Goal: Task Accomplishment & Management: Use online tool/utility

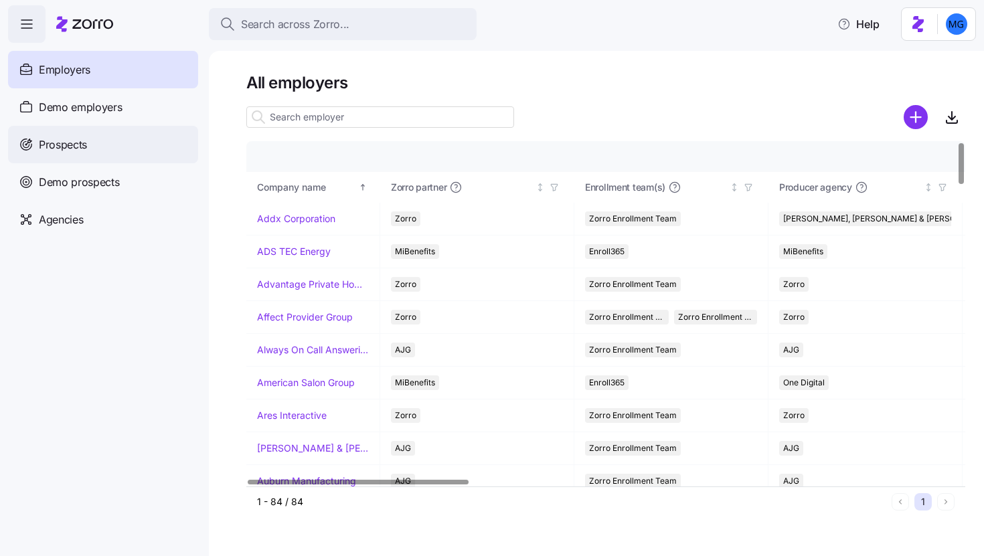
click at [115, 154] on div "Prospects" at bounding box center [103, 144] width 190 height 37
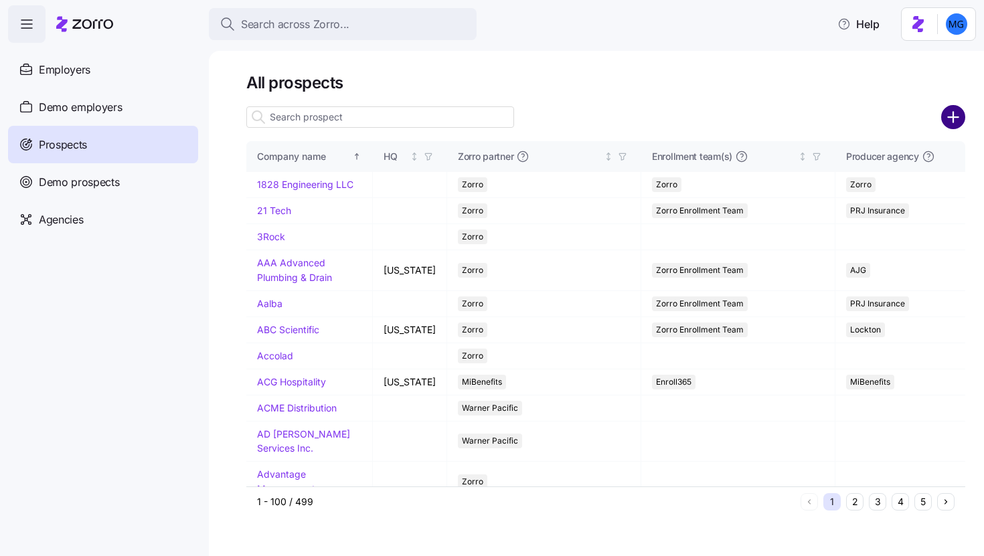
click at [950, 116] on icon "add icon" at bounding box center [953, 117] width 24 height 24
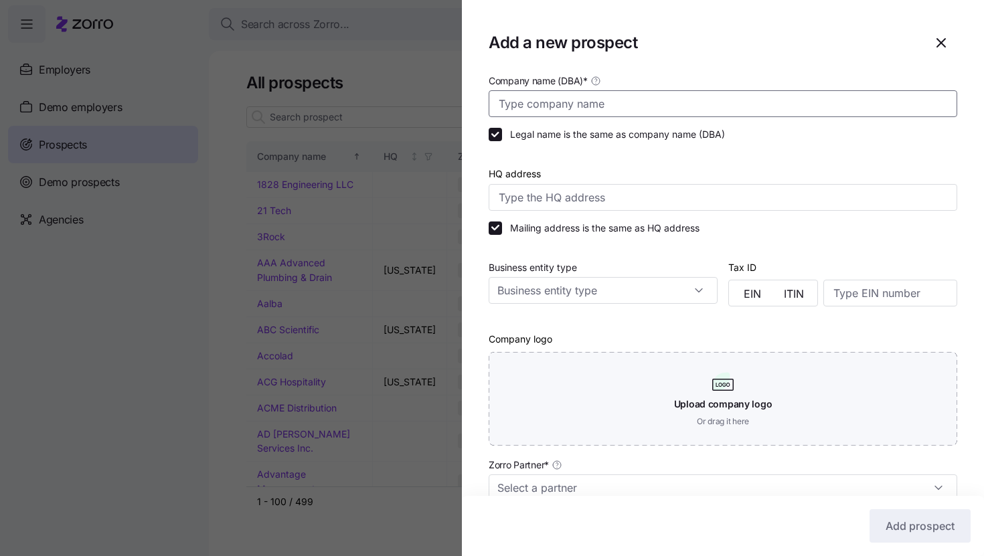
click at [752, 102] on input "Company name (DBA) *" at bounding box center [723, 103] width 468 height 27
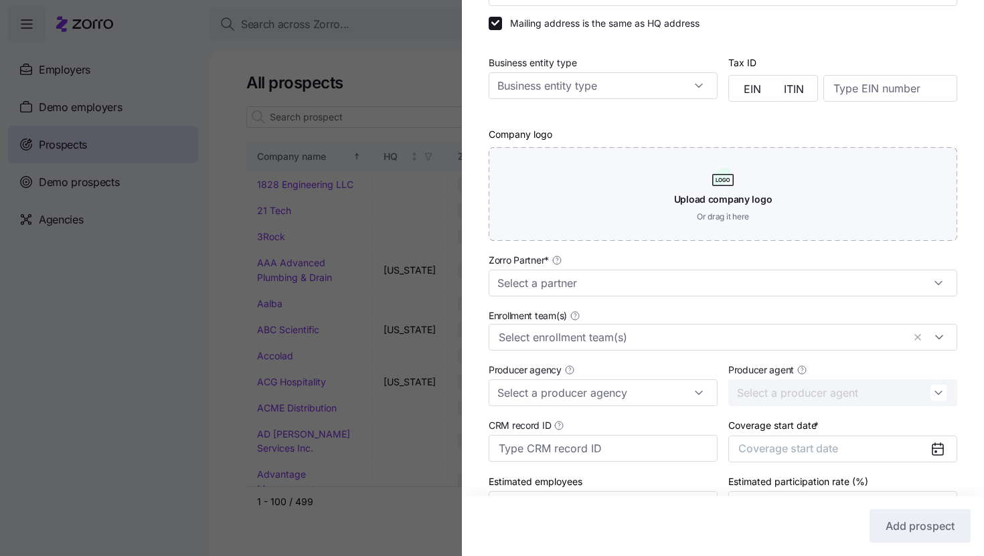
scroll to position [223, 0]
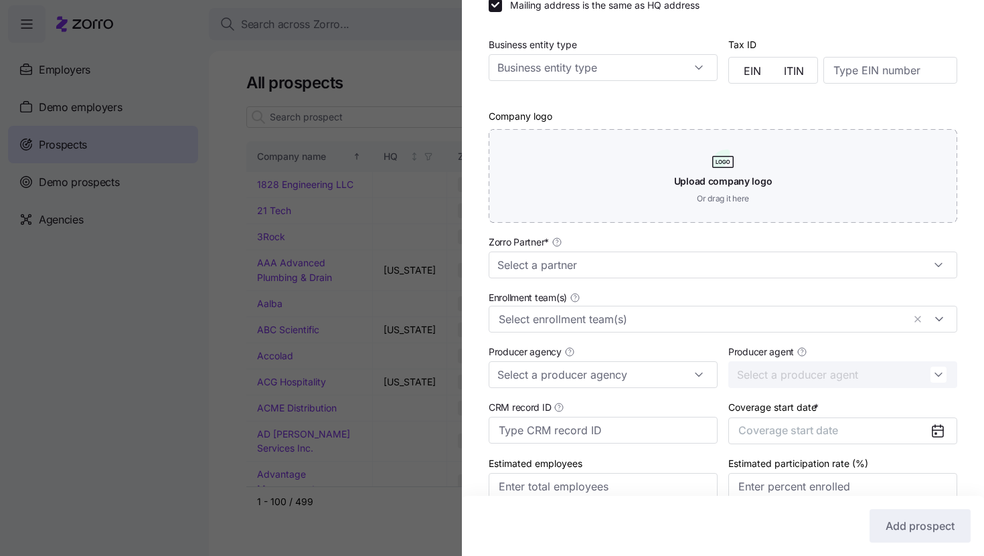
type input "January Digital"
click at [710, 250] on div "Zorro Partner *" at bounding box center [723, 256] width 468 height 45
click at [704, 264] on input "Zorro Partner *" at bounding box center [723, 265] width 468 height 27
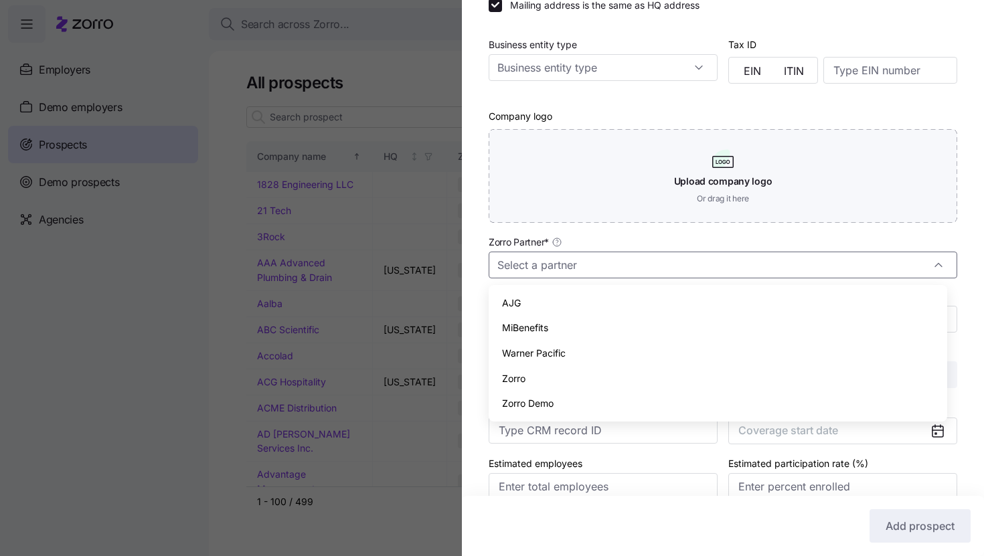
click at [661, 369] on div "Zorro" at bounding box center [718, 378] width 448 height 25
type input "Zorro"
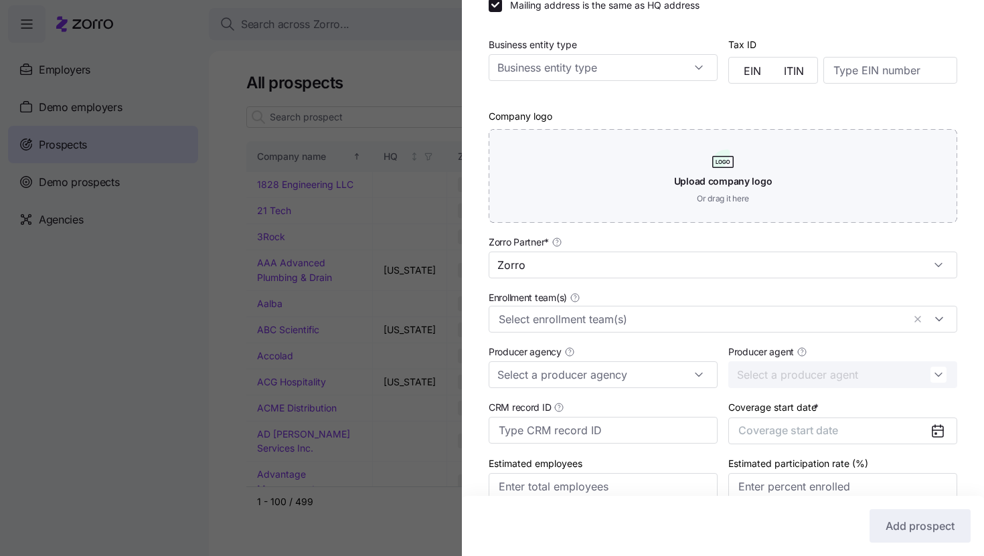
scroll to position [288, 0]
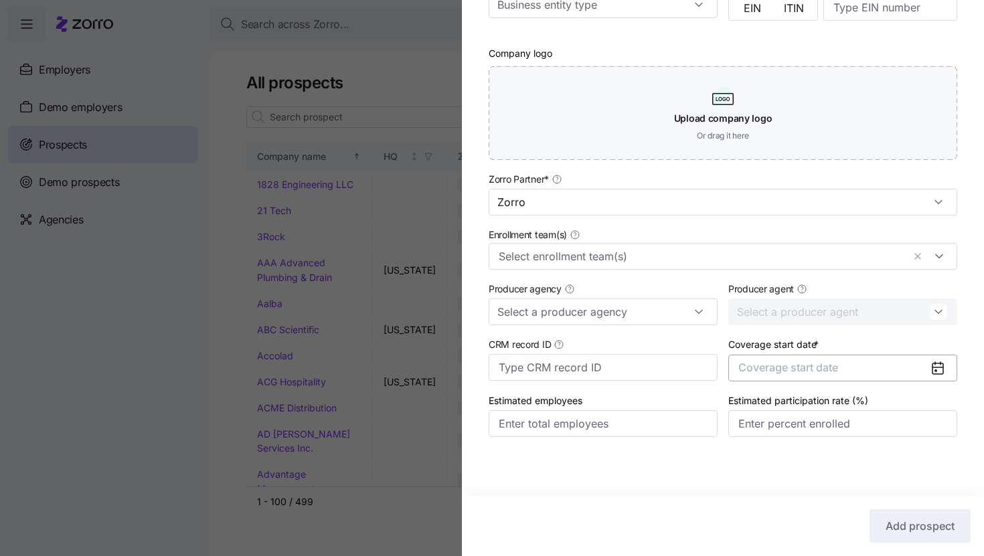
click at [882, 364] on button "Coverage start date" at bounding box center [842, 368] width 229 height 27
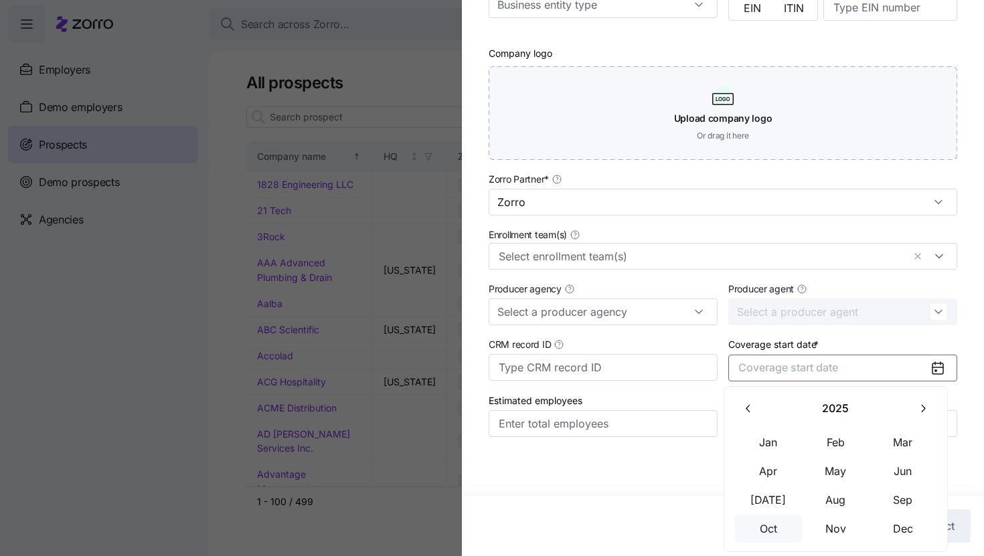
click at [778, 523] on button "Oct" at bounding box center [768, 529] width 67 height 28
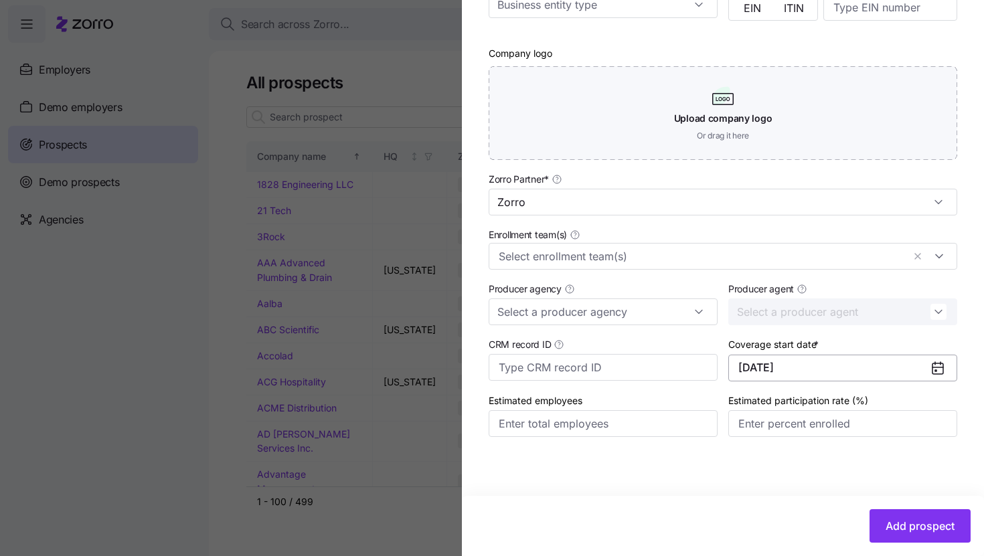
click at [898, 357] on button "[DATE]" at bounding box center [842, 368] width 229 height 27
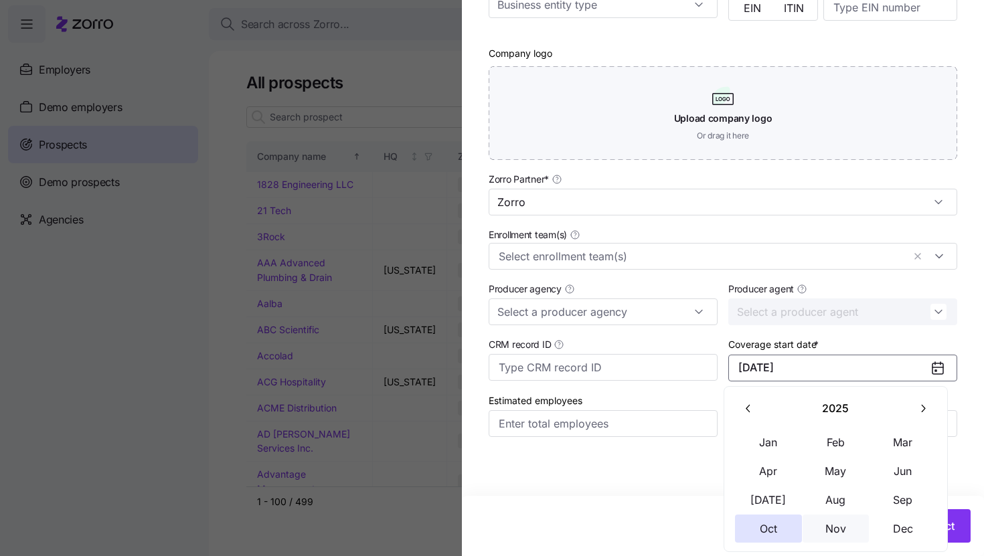
click at [844, 523] on button "Nov" at bounding box center [835, 529] width 67 height 28
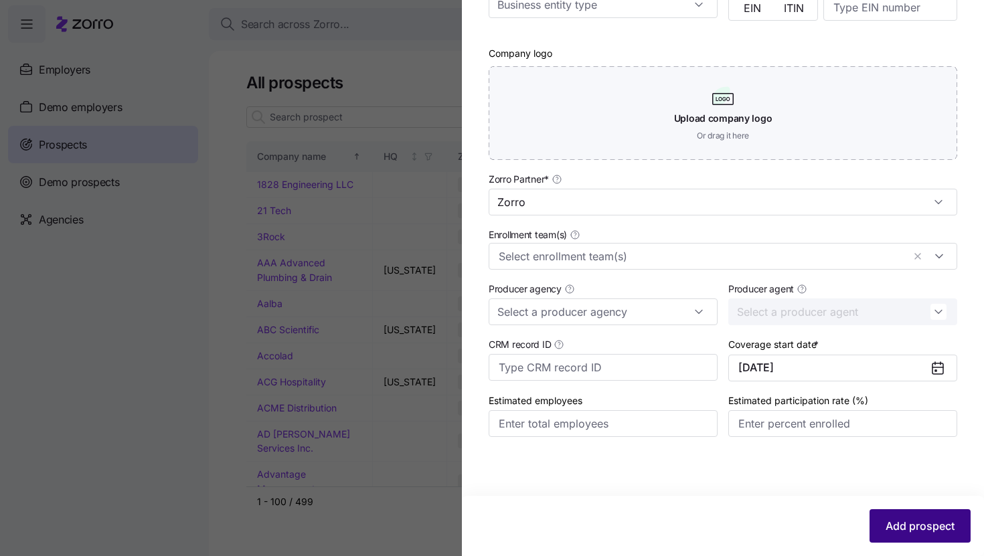
click at [901, 521] on span "Add prospect" at bounding box center [919, 526] width 69 height 16
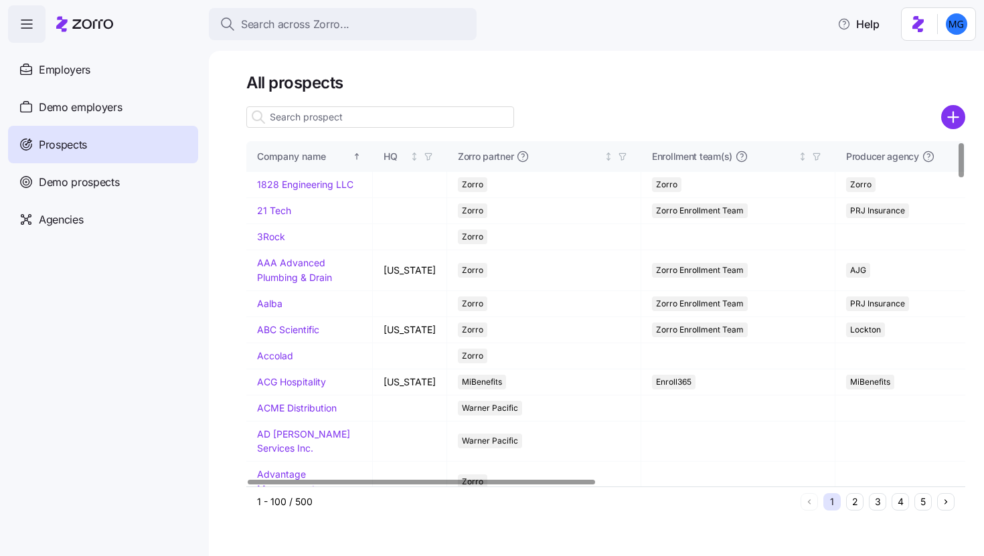
click at [375, 127] on input at bounding box center [380, 116] width 268 height 21
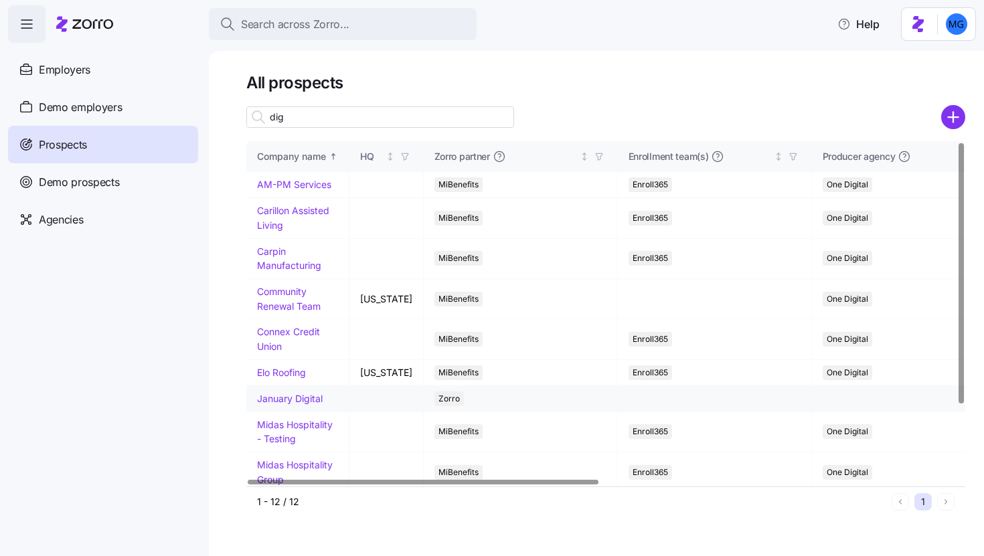
type input "dig"
click at [307, 398] on link "January Digital" at bounding box center [290, 398] width 66 height 11
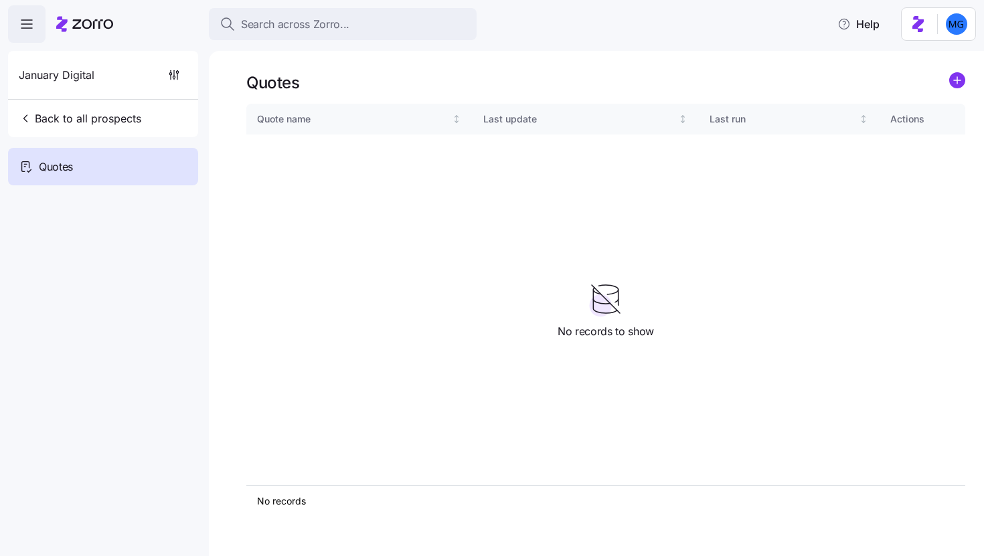
click at [947, 84] on div "Quotes" at bounding box center [605, 82] width 719 height 21
click at [956, 84] on circle "add icon" at bounding box center [957, 80] width 15 height 15
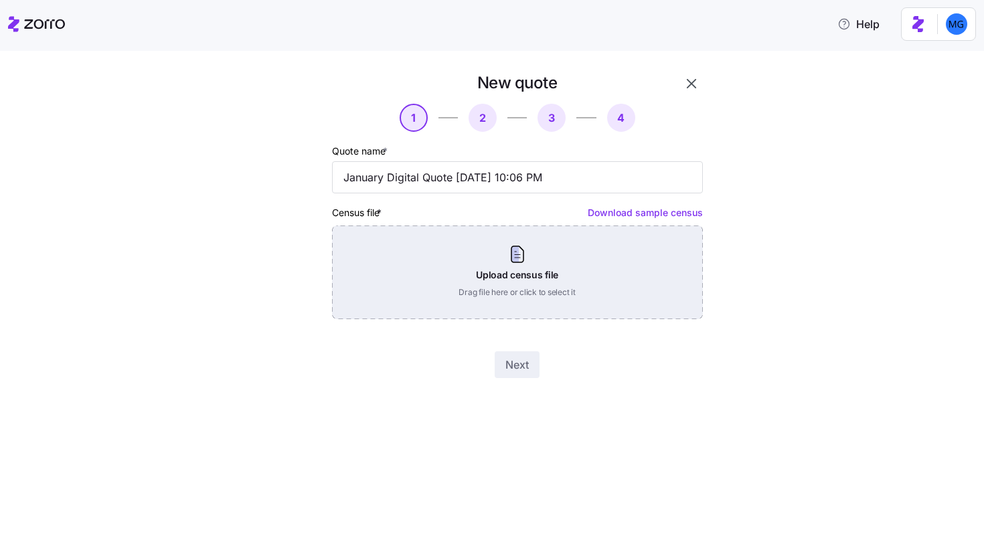
click at [563, 281] on div "Upload census file Drag file here or click to select it" at bounding box center [517, 273] width 371 height 94
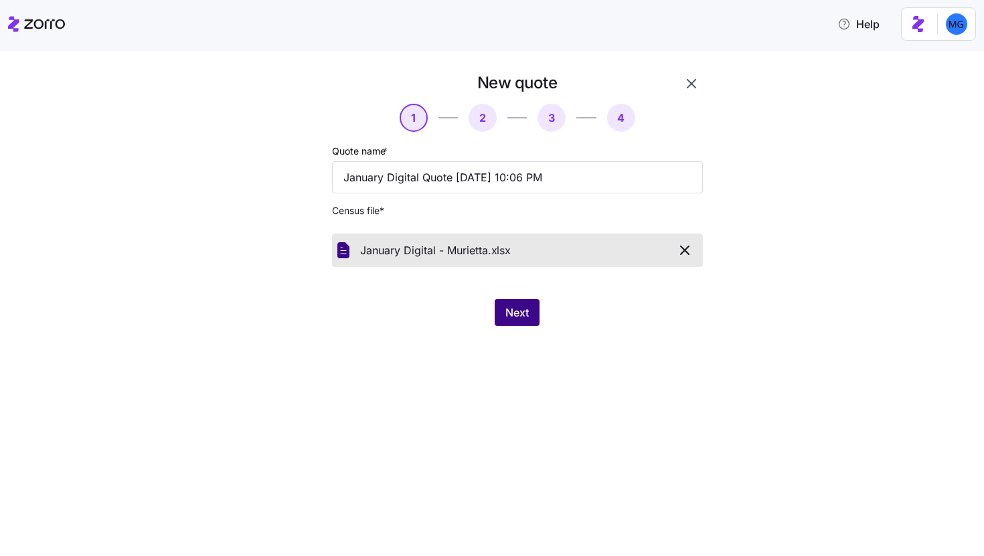
click at [526, 315] on span "Next" at bounding box center [516, 312] width 23 height 16
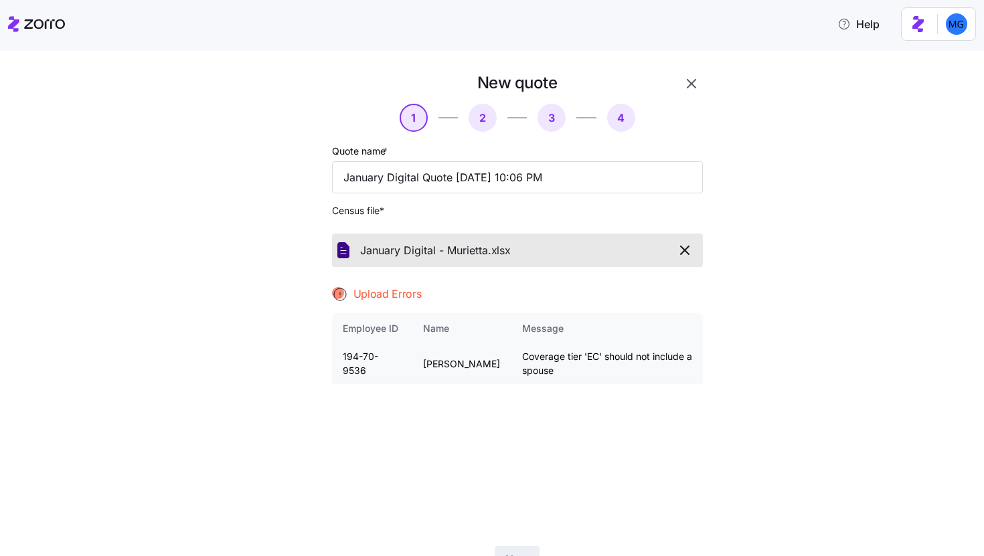
click at [442, 372] on td "[PERSON_NAME]" at bounding box center [461, 364] width 99 height 40
copy td "[PERSON_NAME]"
click at [690, 85] on icon "button" at bounding box center [691, 84] width 16 height 16
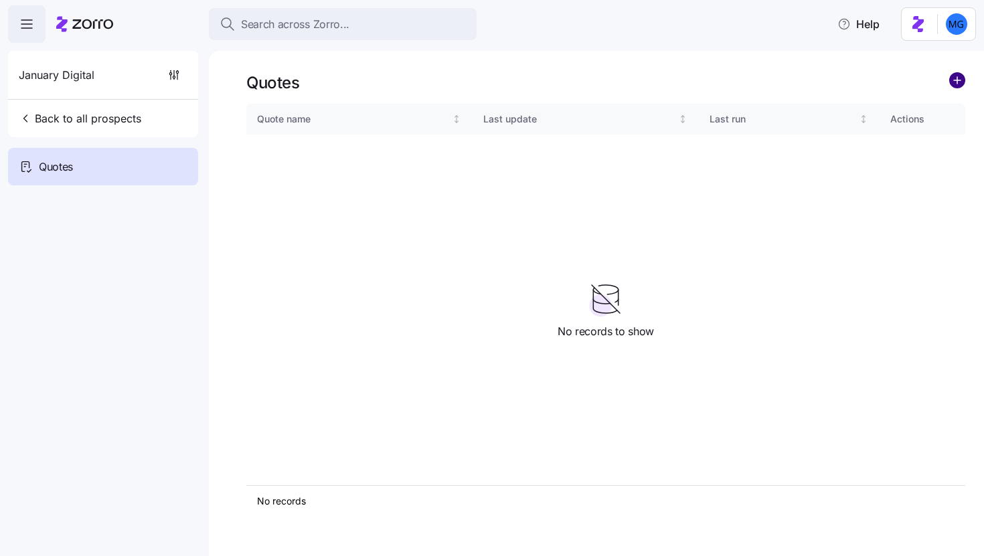
click at [961, 80] on circle "add icon" at bounding box center [957, 80] width 15 height 15
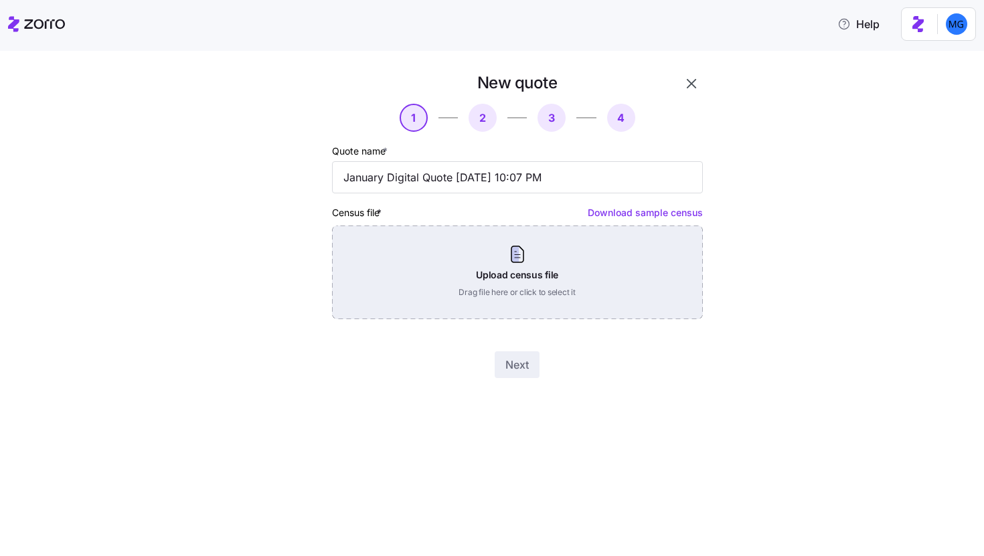
click at [511, 275] on div "Upload census file Drag file here or click to select it" at bounding box center [517, 273] width 371 height 94
click at [565, 276] on div "Upload census file Drag file here or click to select it" at bounding box center [517, 273] width 371 height 94
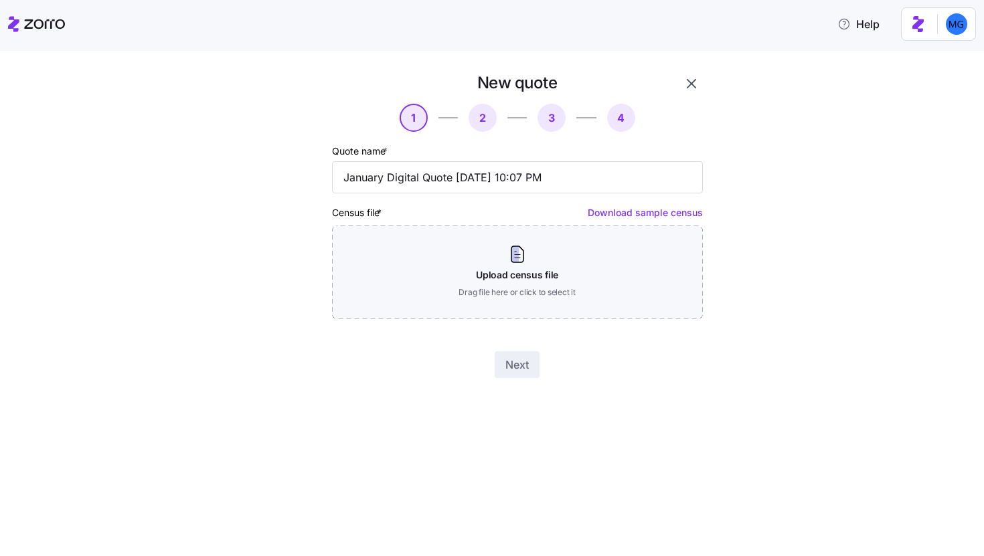
click at [695, 92] on button "button" at bounding box center [691, 83] width 23 height 23
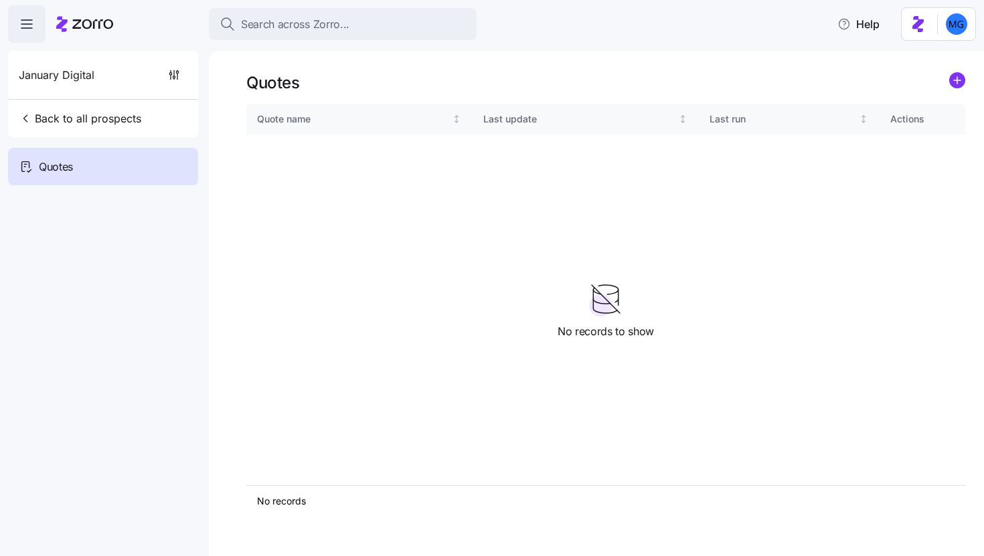
click at [957, 82] on icon "add icon" at bounding box center [957, 80] width 0 height 7
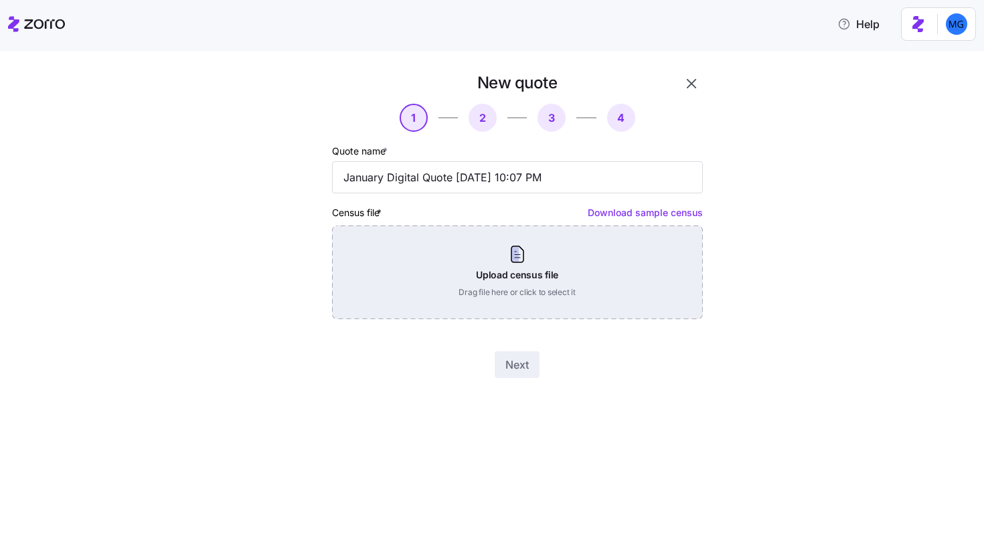
click at [513, 265] on div "Upload census file Drag file here or click to select it" at bounding box center [517, 273] width 371 height 94
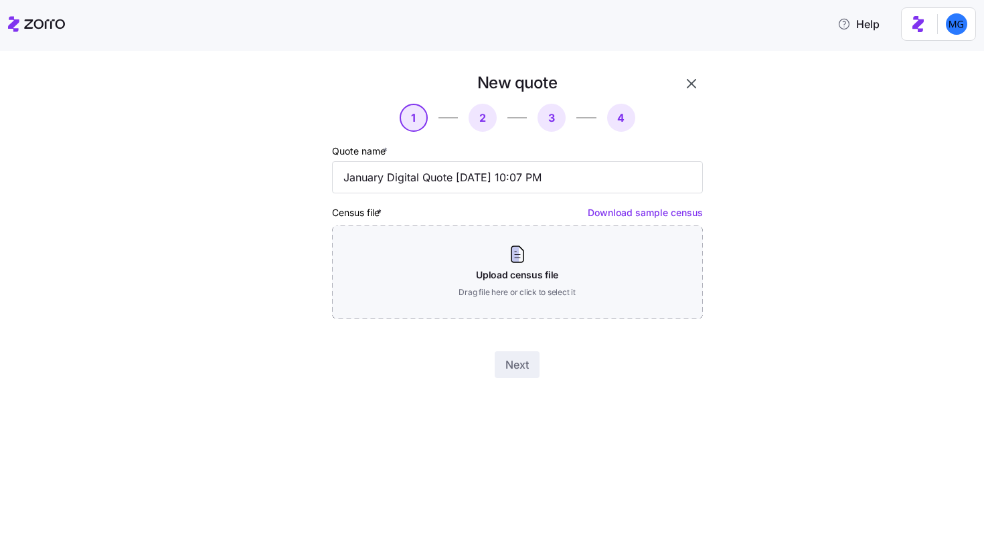
click at [702, 86] on button "button" at bounding box center [691, 83] width 23 height 23
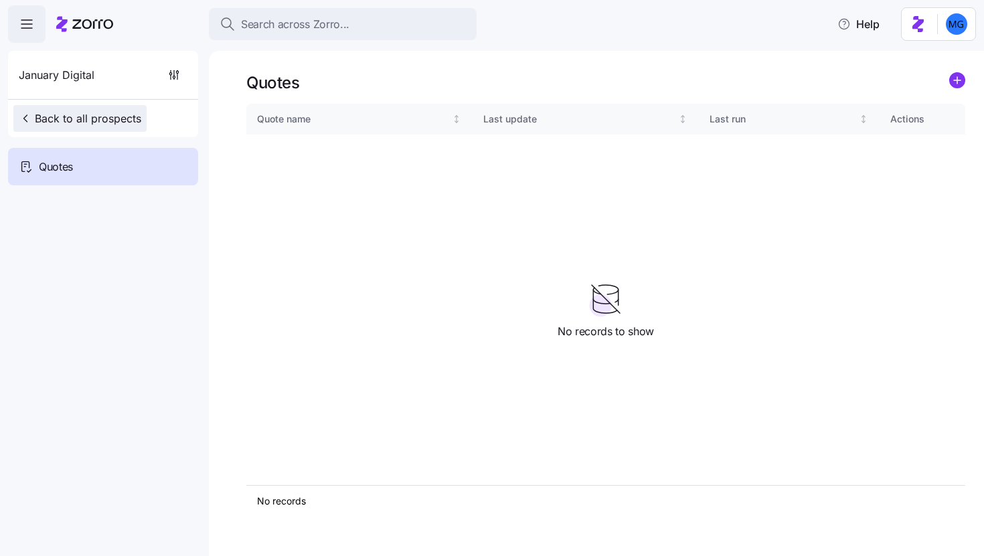
click at [82, 124] on span "Back to all prospects" at bounding box center [80, 118] width 122 height 16
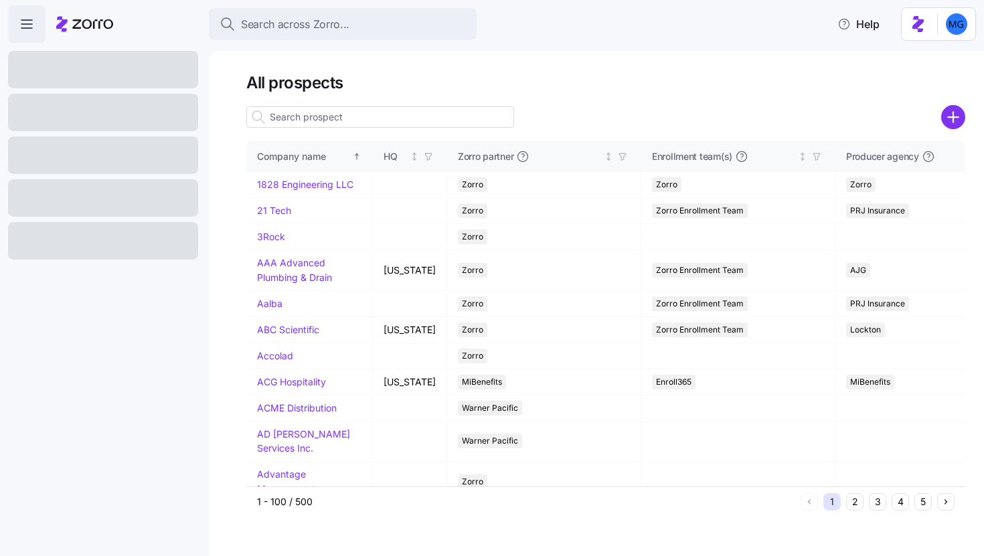
click at [436, 106] on input at bounding box center [380, 116] width 268 height 21
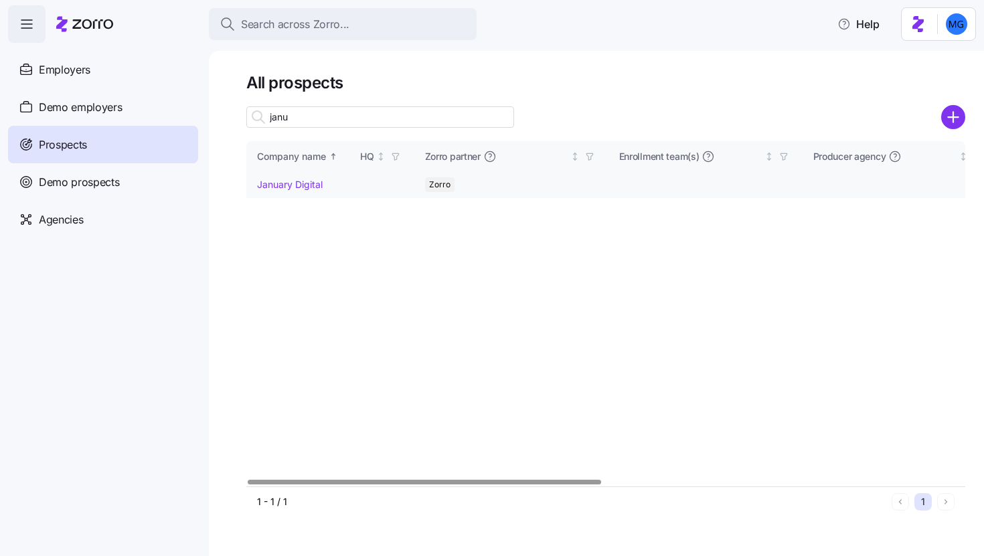
type input "janu"
click at [297, 178] on td "January Digital" at bounding box center [297, 185] width 103 height 26
click at [297, 181] on link "January Digital" at bounding box center [290, 184] width 66 height 11
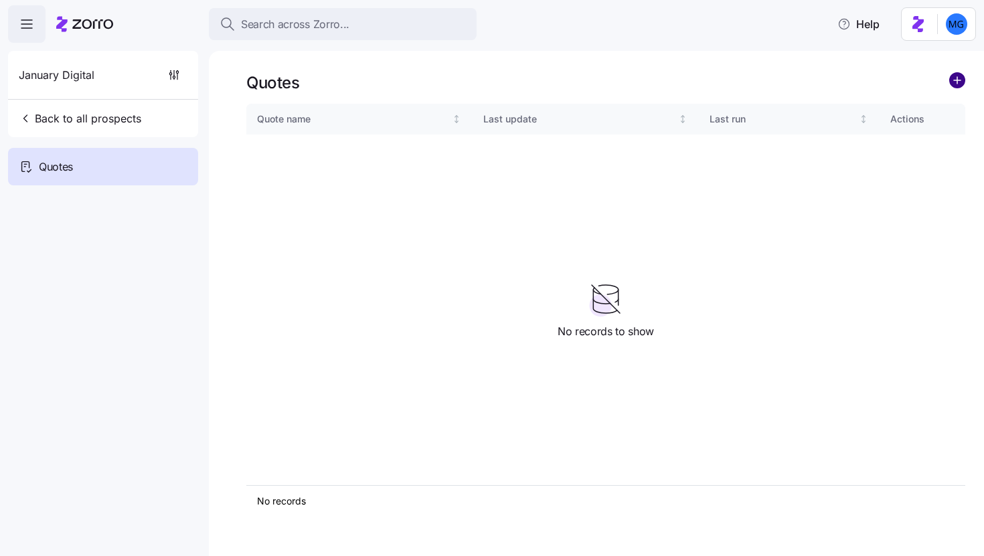
click at [952, 86] on icon "add icon" at bounding box center [957, 80] width 16 height 16
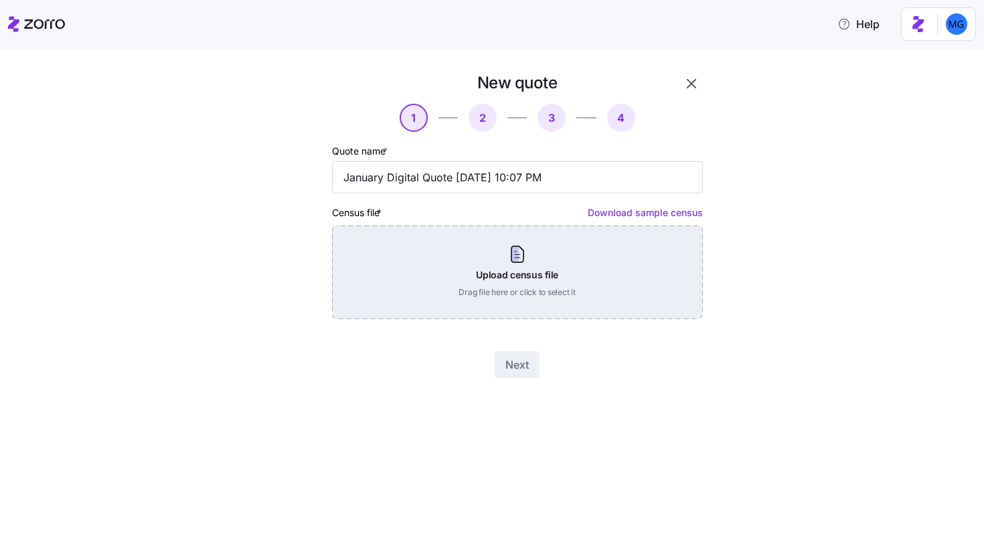
click at [626, 238] on div "Upload census file Drag file here or click to select it" at bounding box center [517, 273] width 371 height 94
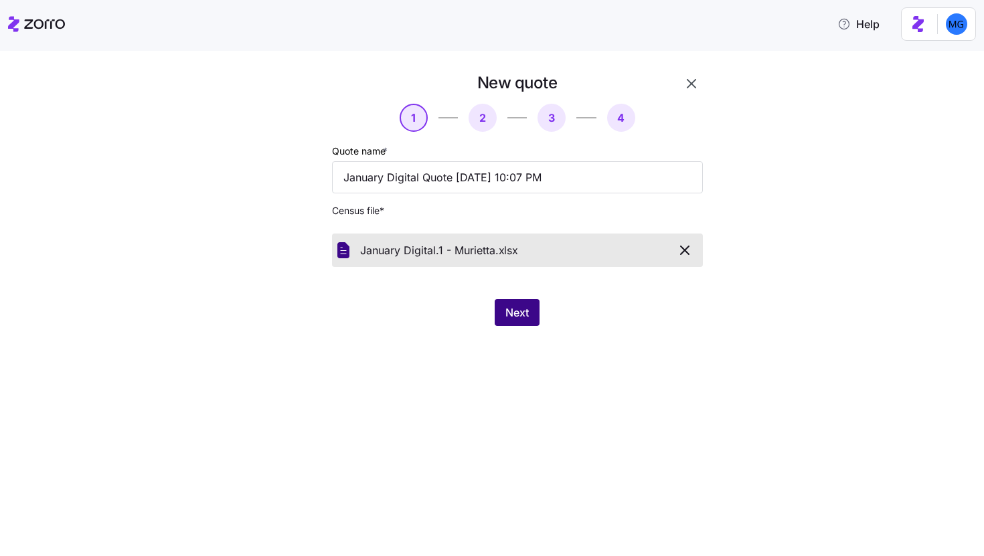
click at [519, 314] on span "Next" at bounding box center [516, 312] width 23 height 16
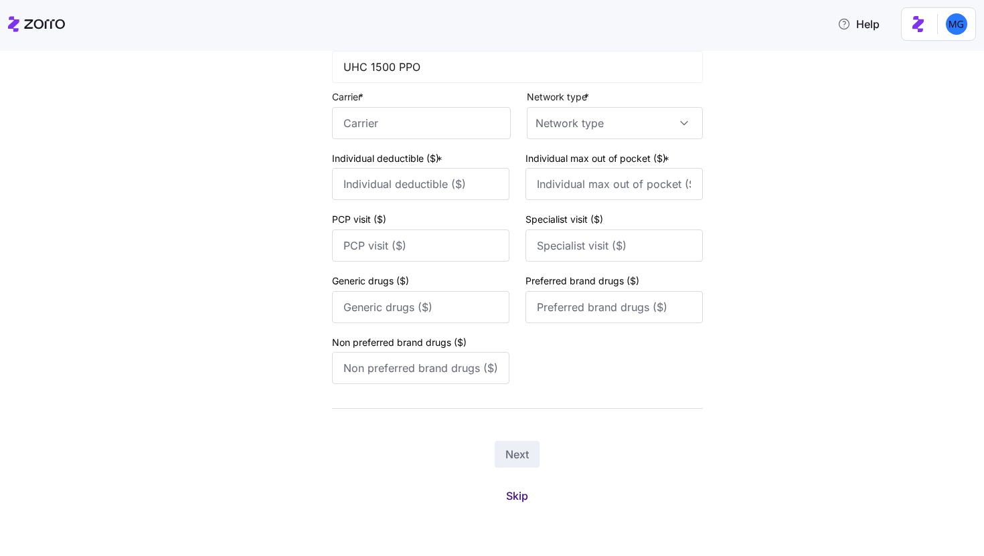
click at [515, 491] on span "Skip" at bounding box center [517, 496] width 22 height 16
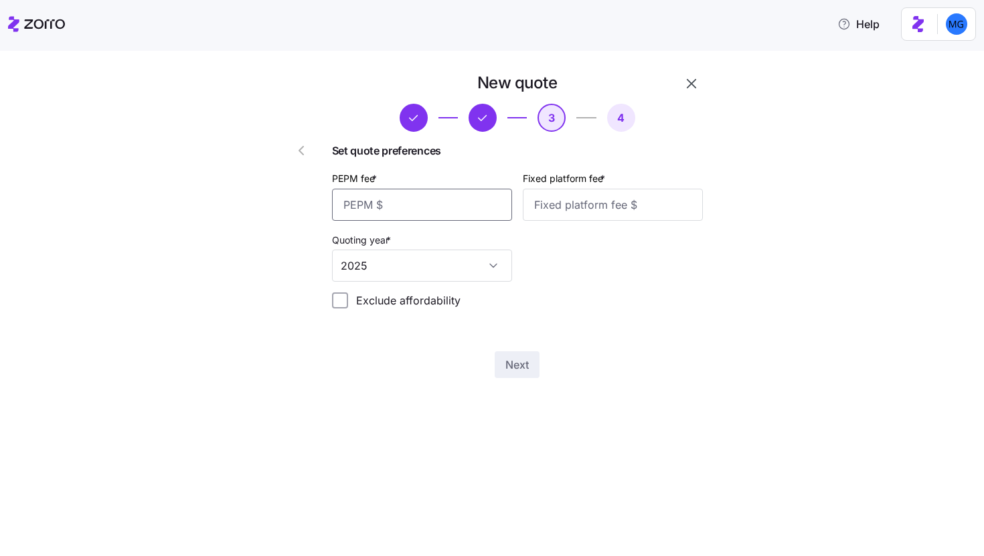
click at [426, 207] on input "PEPM fee *" at bounding box center [422, 205] width 180 height 32
type input "55"
click at [535, 207] on input "Fixed platform fee *" at bounding box center [613, 205] width 180 height 32
type input "100"
click at [515, 343] on div "New quote 3 4 Set quote preferences PEPM fee * 55 Fixed platform fee * 100 Quot…" at bounding box center [517, 225] width 381 height 317
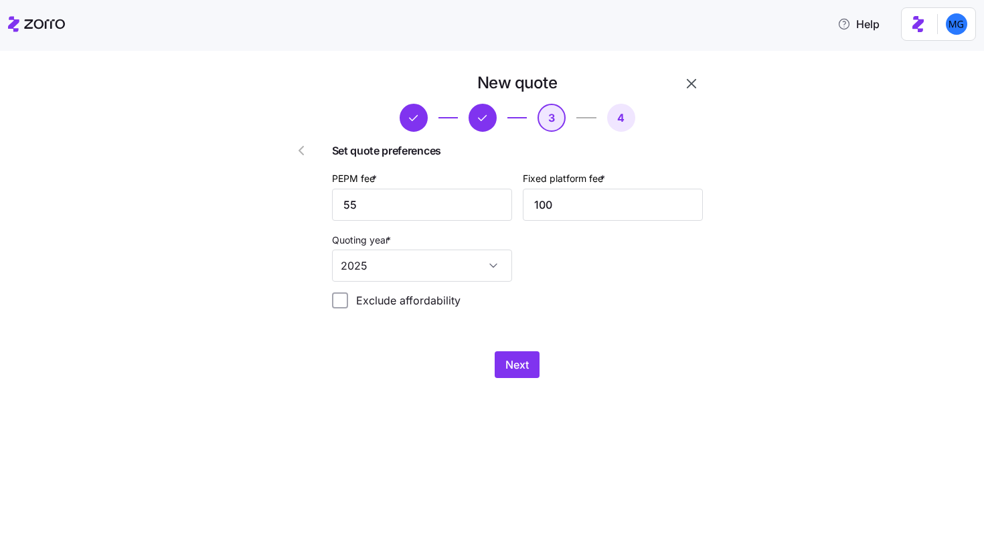
click at [515, 352] on div "Next" at bounding box center [517, 364] width 371 height 27
click at [529, 367] on span "Next" at bounding box center [516, 365] width 23 height 16
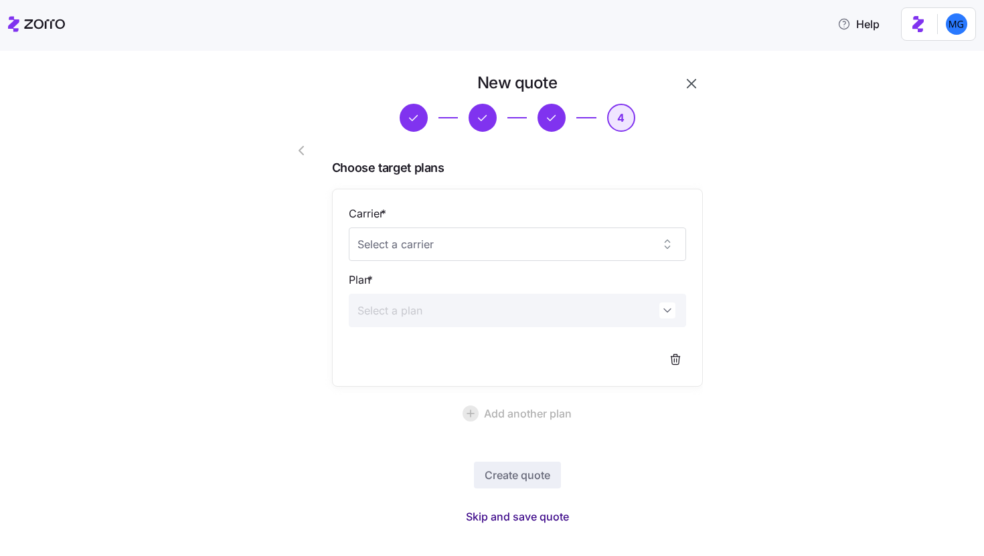
click at [527, 518] on span "Skip and save quote" at bounding box center [517, 517] width 103 height 16
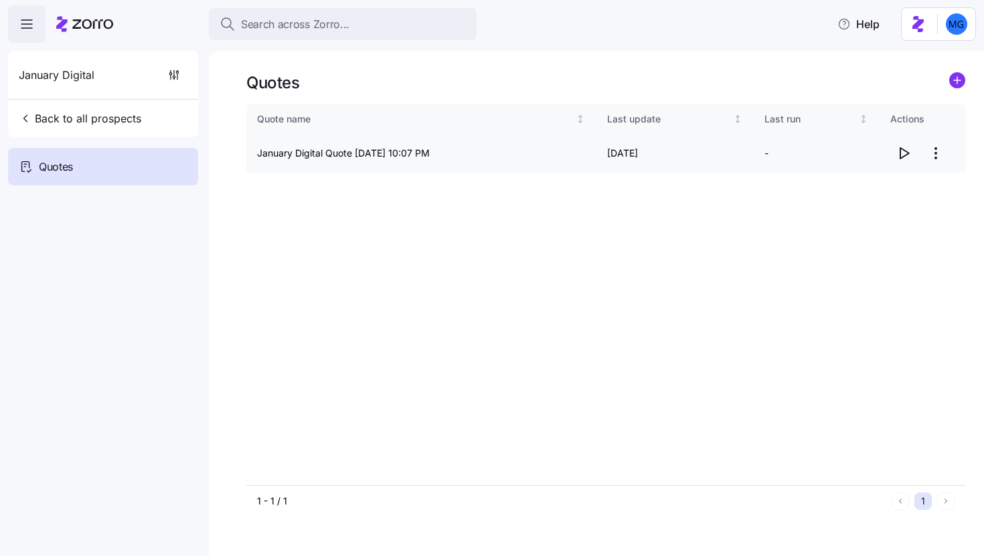
click at [898, 159] on icon "button" at bounding box center [903, 153] width 16 height 16
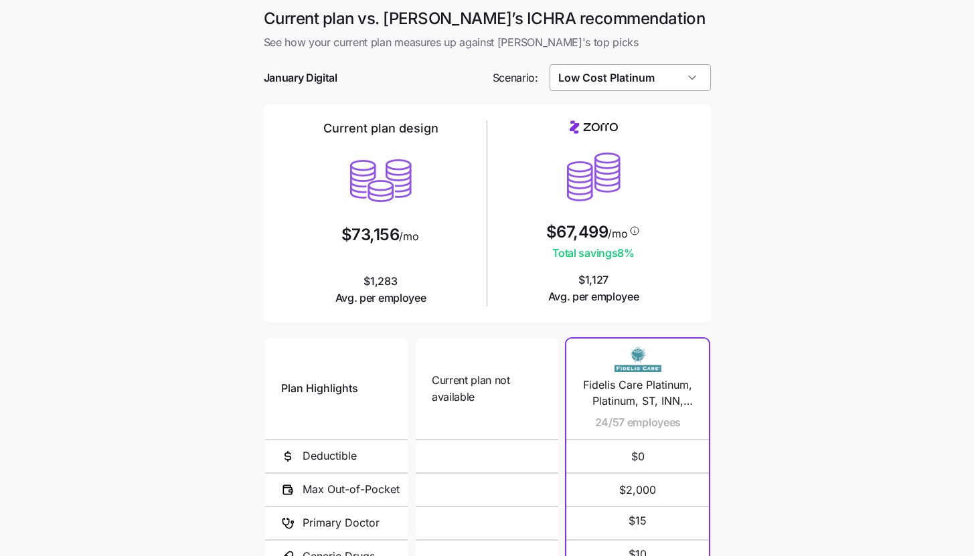
click at [689, 85] on input "Low Cost Platinum" at bounding box center [629, 77] width 161 height 27
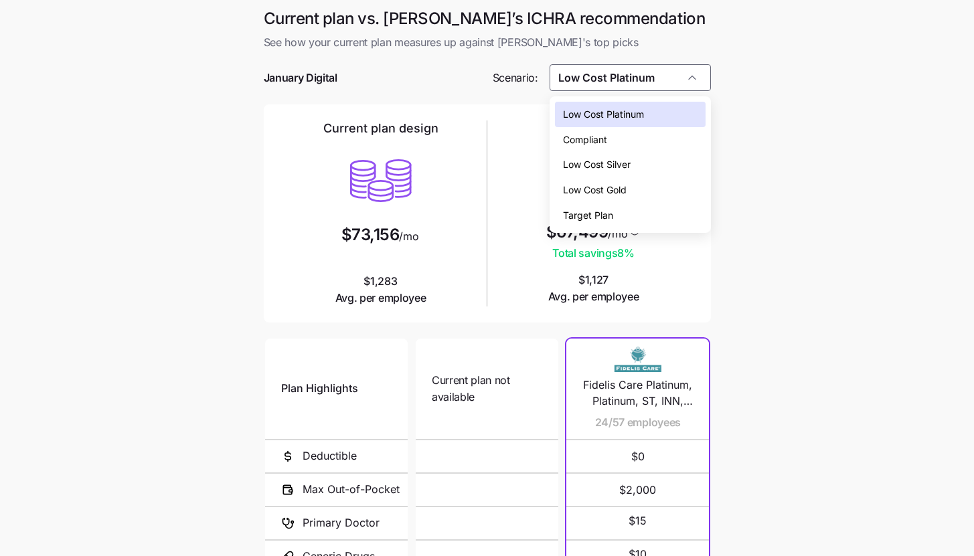
click at [654, 187] on div "Low Cost Gold" at bounding box center [630, 189] width 151 height 25
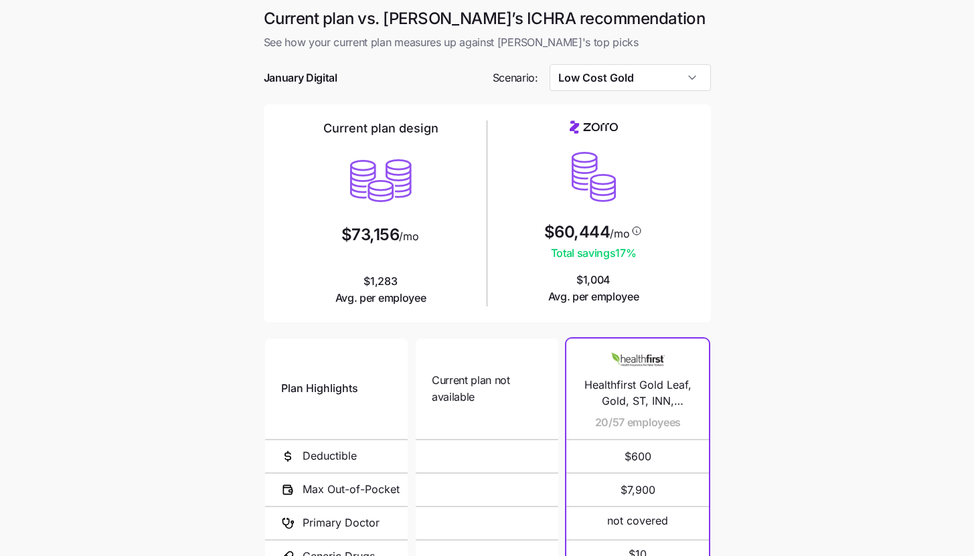
type input "Low Cost Gold"
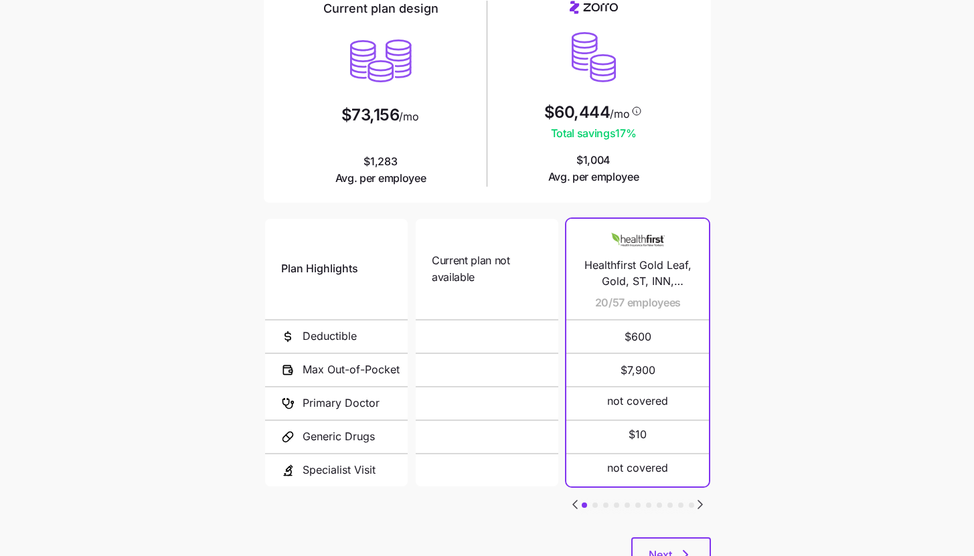
scroll to position [174, 0]
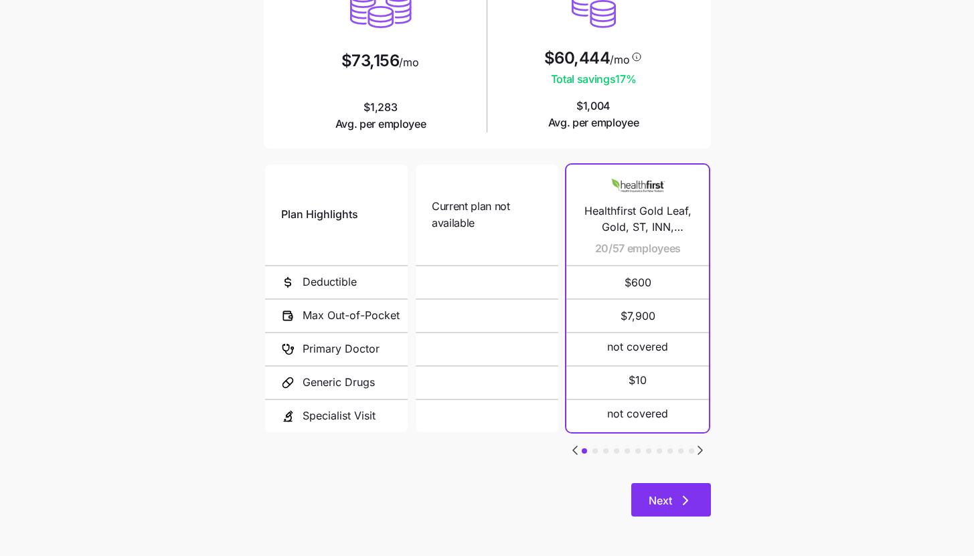
click at [669, 511] on button "Next" at bounding box center [671, 499] width 80 height 33
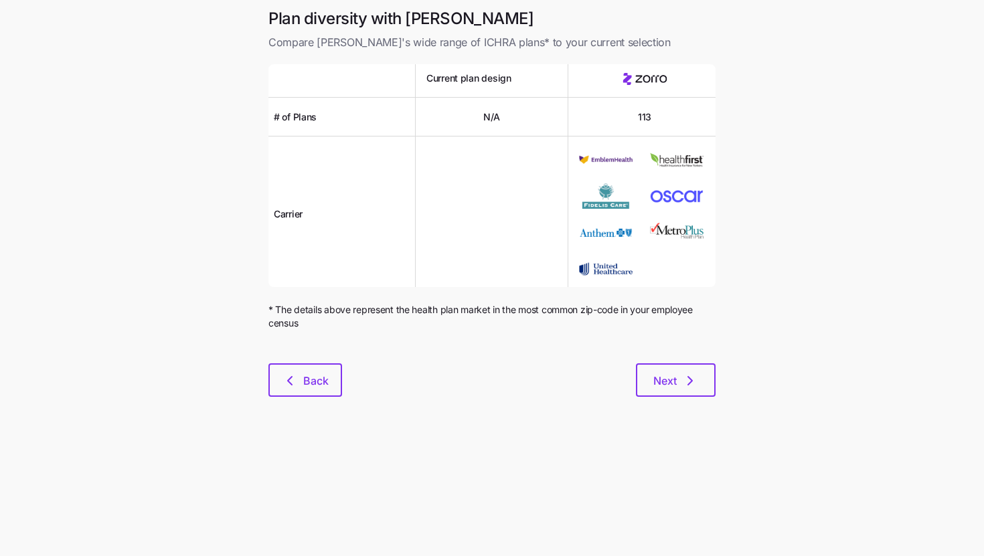
click at [693, 401] on div "Plan diversity with Zorro Compare Zorro's wide range of ICHRA plans* to your cu…" at bounding box center [492, 210] width 468 height 405
click at [695, 388] on icon "button" at bounding box center [690, 381] width 16 height 16
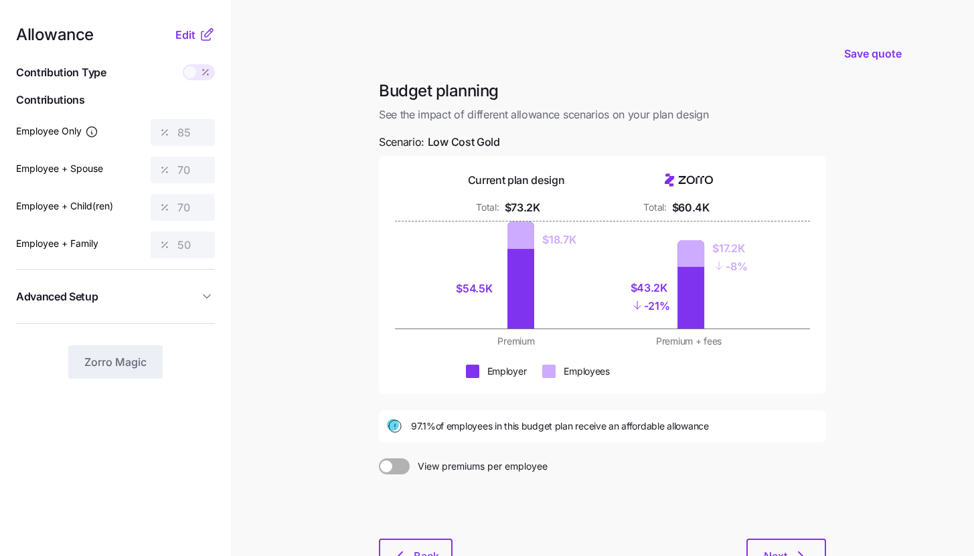
click at [199, 30] on icon at bounding box center [207, 35] width 16 height 16
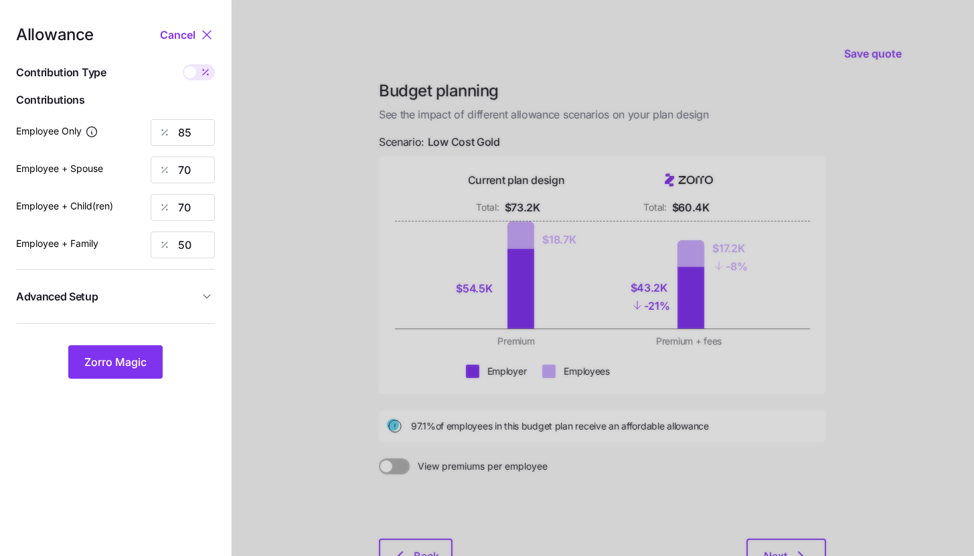
click at [161, 290] on span "Advanced Setup" at bounding box center [107, 296] width 183 height 17
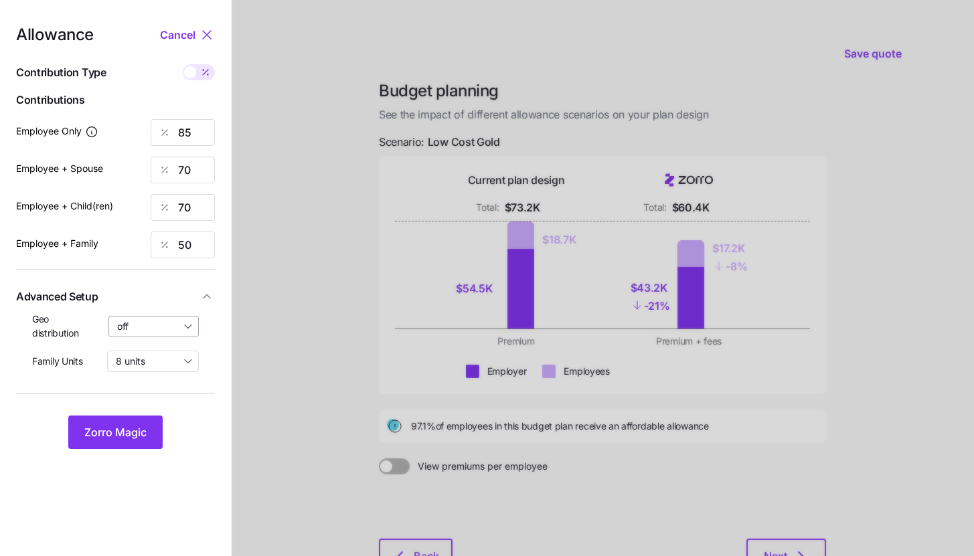
click at [159, 325] on input "off" at bounding box center [153, 326] width 91 height 21
click at [155, 398] on span "By state (8)" at bounding box center [147, 404] width 52 height 15
type input "By state (8)"
click at [140, 426] on span "Zorro Magic" at bounding box center [115, 432] width 62 height 16
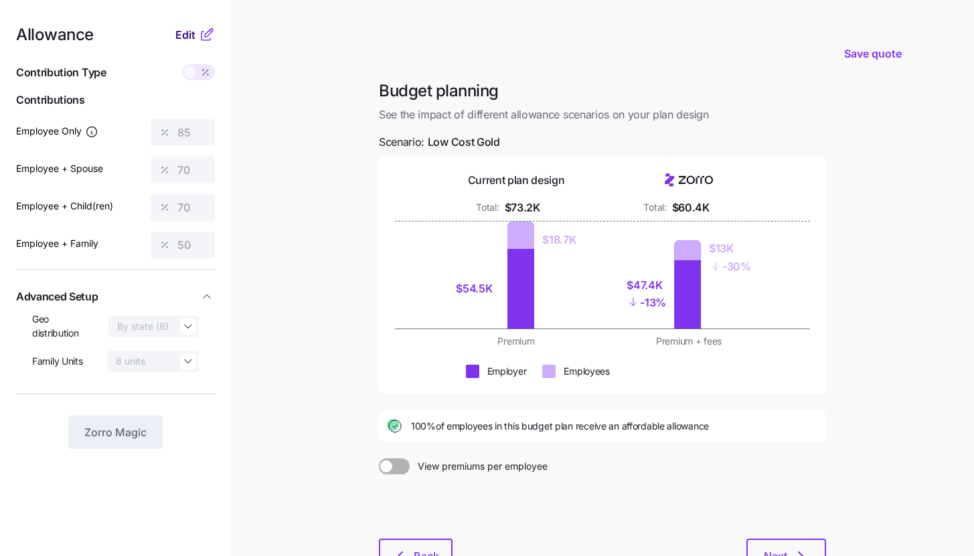
click at [197, 37] on button "Edit" at bounding box center [186, 35] width 23 height 16
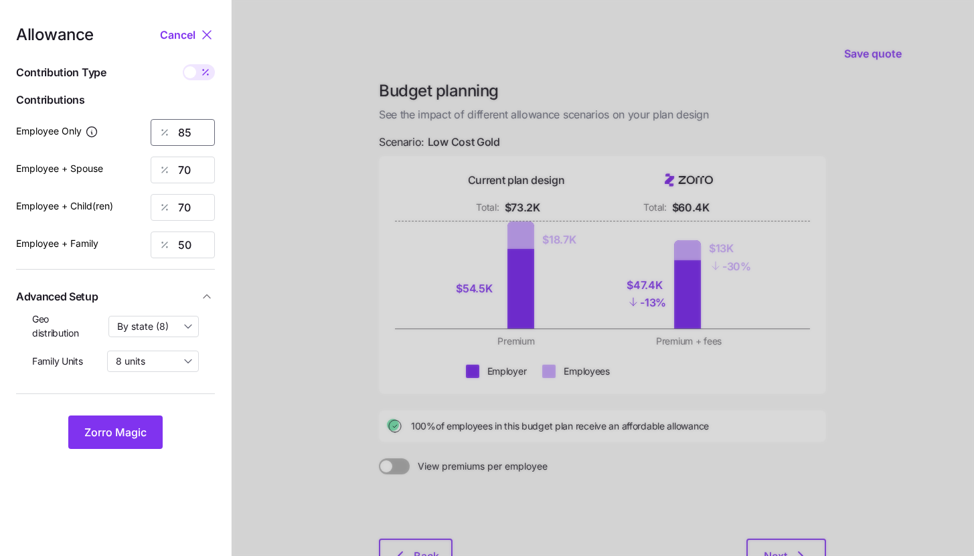
click at [196, 128] on input "85" at bounding box center [183, 132] width 64 height 27
click at [138, 427] on span "Zorro Magic" at bounding box center [115, 432] width 62 height 16
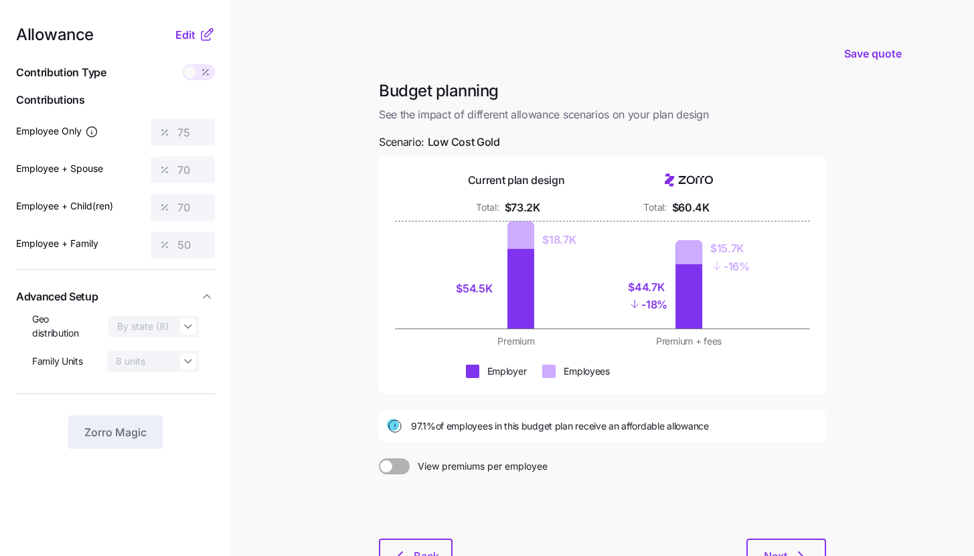
click at [199, 30] on icon at bounding box center [207, 35] width 16 height 16
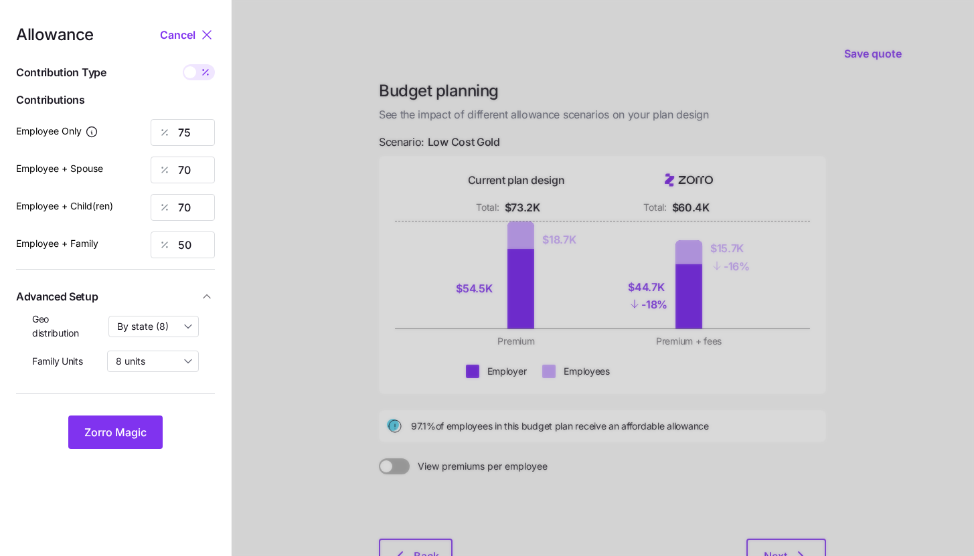
click at [203, 72] on icon at bounding box center [205, 72] width 11 height 11
click at [183, 64] on input "checkbox" at bounding box center [183, 64] width 0 height 0
type input "581"
type input "1084"
type input "906"
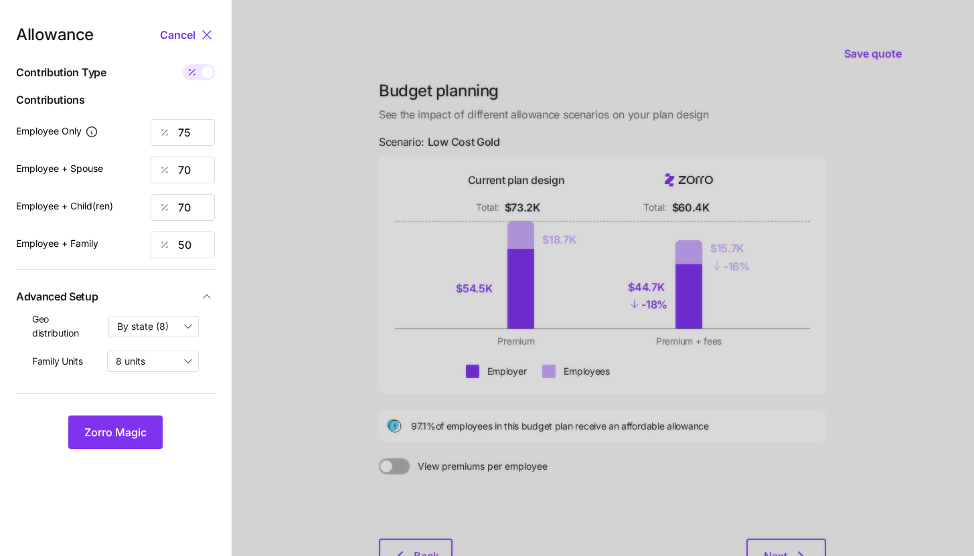
type input "1034"
click at [203, 72] on span at bounding box center [207, 72] width 12 height 12
click at [183, 64] on input "checkbox" at bounding box center [183, 64] width 0 height 0
type input "75"
type input "70"
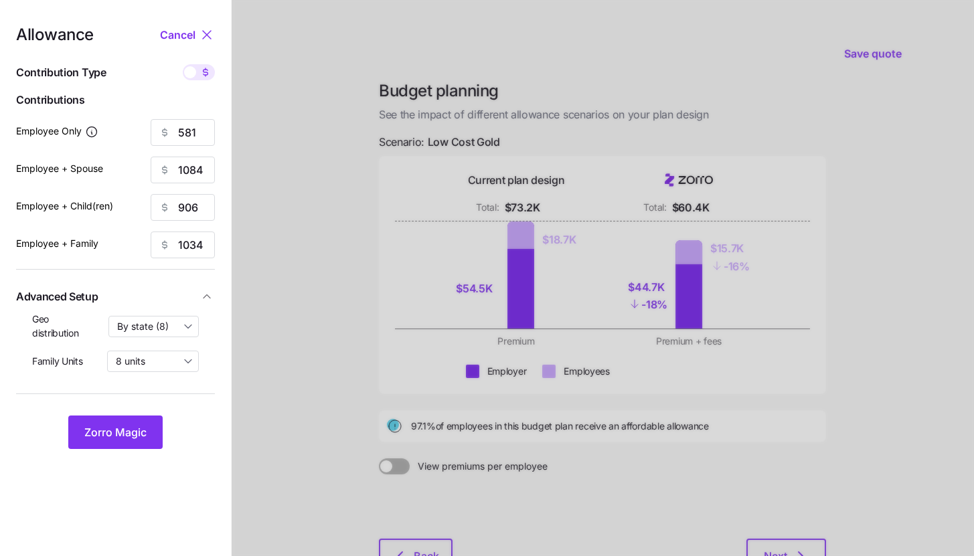
type input "70"
type input "50"
click at [197, 191] on div "Allowance Cancel Contribution Type Use classes Contributions Employee Only 75 E…" at bounding box center [115, 238] width 199 height 422
click at [197, 171] on input "70" at bounding box center [183, 170] width 64 height 27
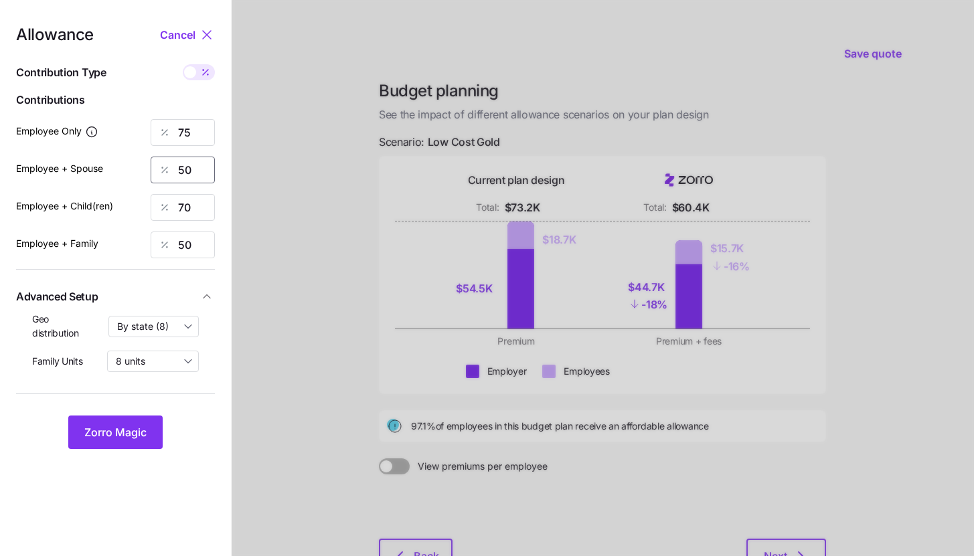
type input "50"
click at [144, 426] on span "Zorro Magic" at bounding box center [115, 432] width 62 height 16
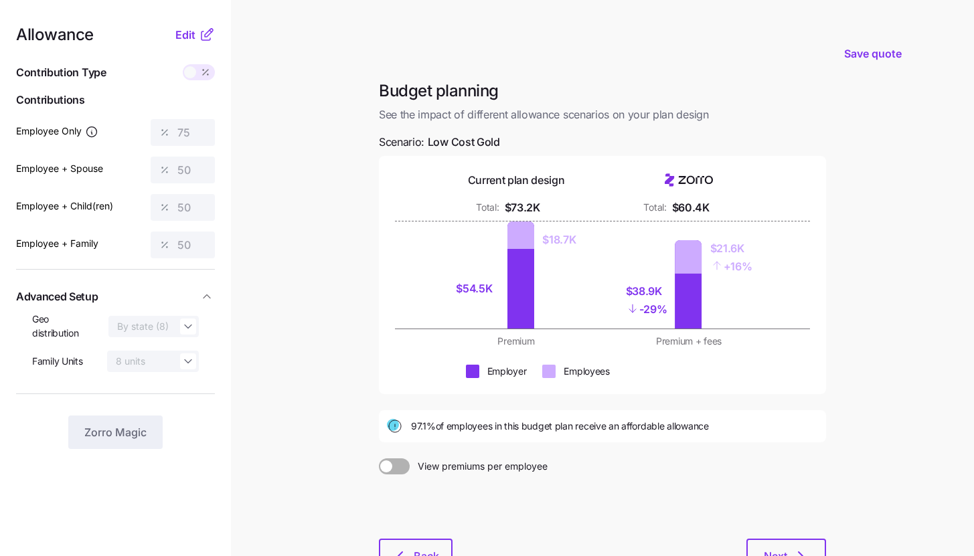
click at [212, 29] on icon at bounding box center [209, 33] width 8 height 8
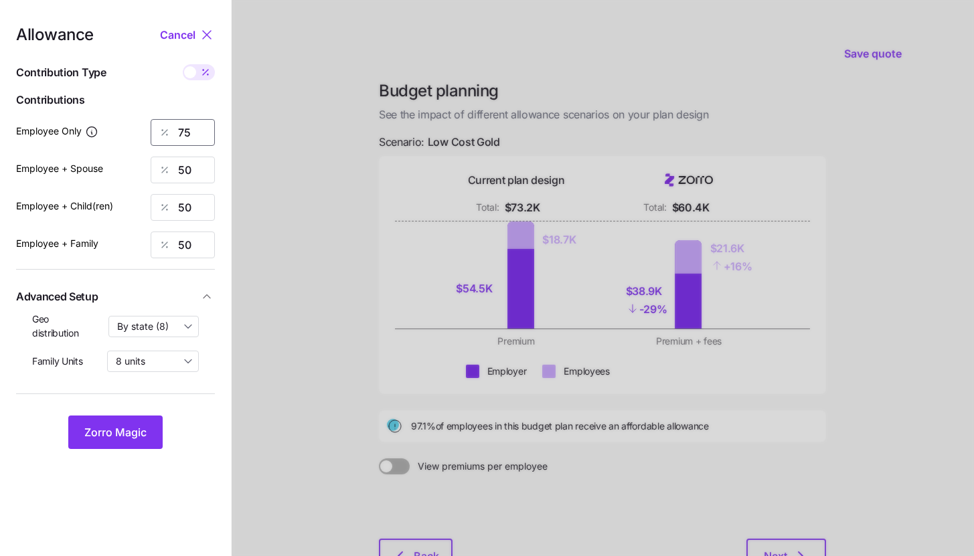
click at [187, 133] on input "75" at bounding box center [183, 132] width 64 height 27
click at [143, 431] on span "Zorro Magic" at bounding box center [115, 432] width 62 height 16
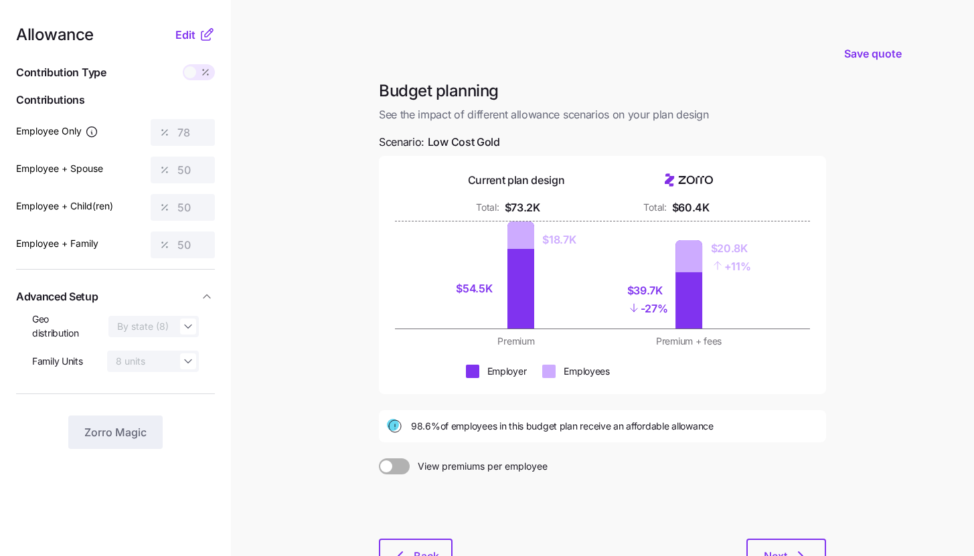
click at [208, 34] on icon at bounding box center [209, 33] width 8 height 8
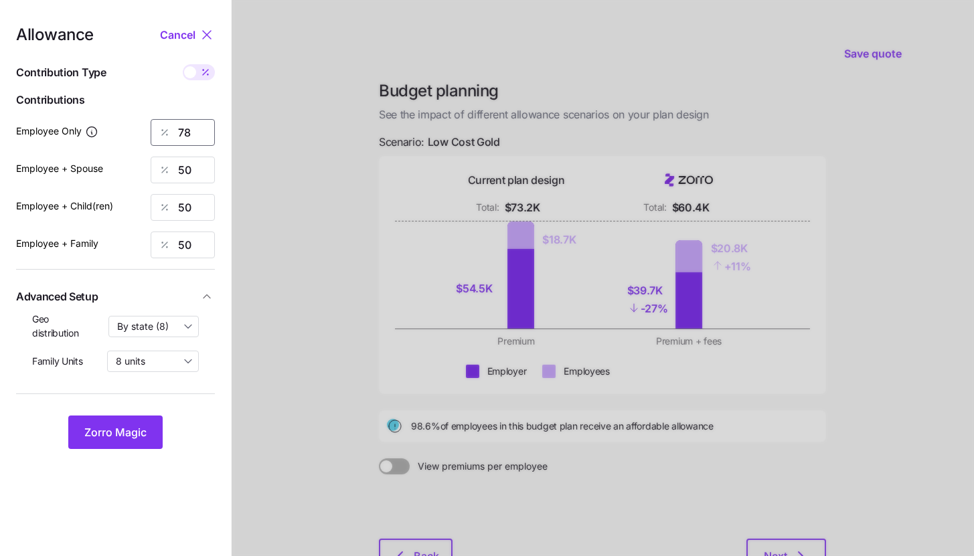
click at [186, 121] on input "78" at bounding box center [183, 132] width 64 height 27
type input "80"
click at [127, 431] on span "Zorro Magic" at bounding box center [115, 432] width 62 height 16
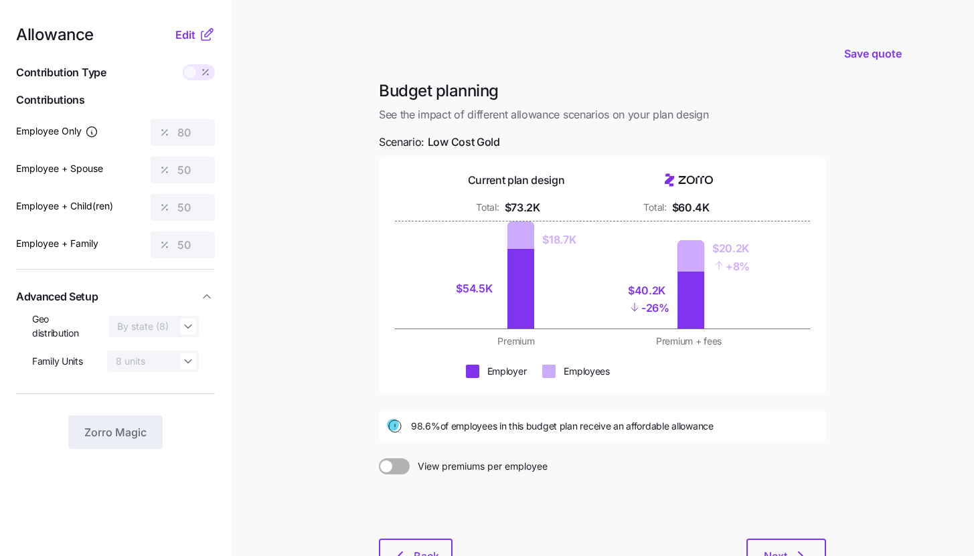
click at [869, 202] on main "Save quote Budget planning See the impact of different allowance scenarios on y…" at bounding box center [487, 329] width 974 height 658
click at [416, 529] on div at bounding box center [602, 506] width 447 height 64
click at [416, 547] on button "Back" at bounding box center [416, 555] width 74 height 33
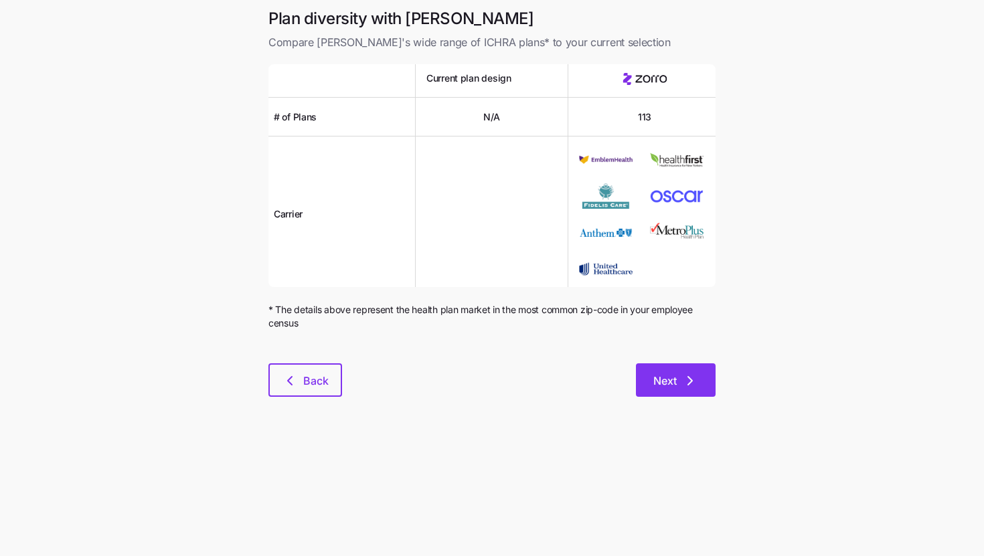
click at [648, 375] on button "Next" at bounding box center [676, 379] width 80 height 33
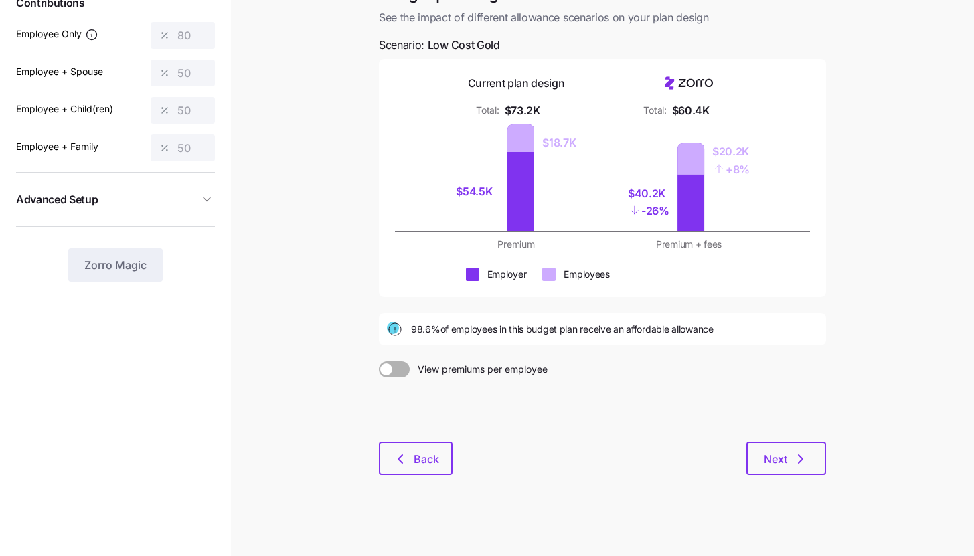
scroll to position [102, 0]
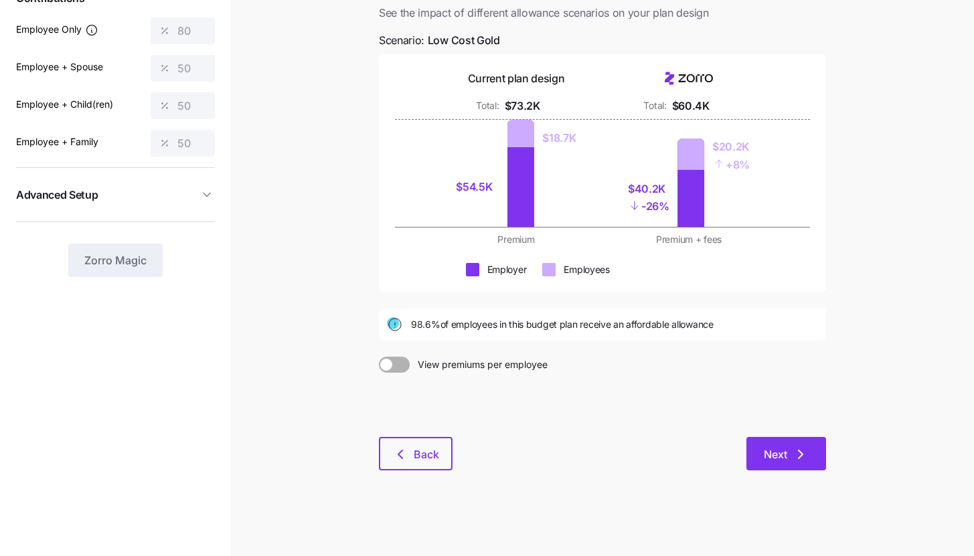
click at [790, 455] on span "Next" at bounding box center [786, 454] width 45 height 16
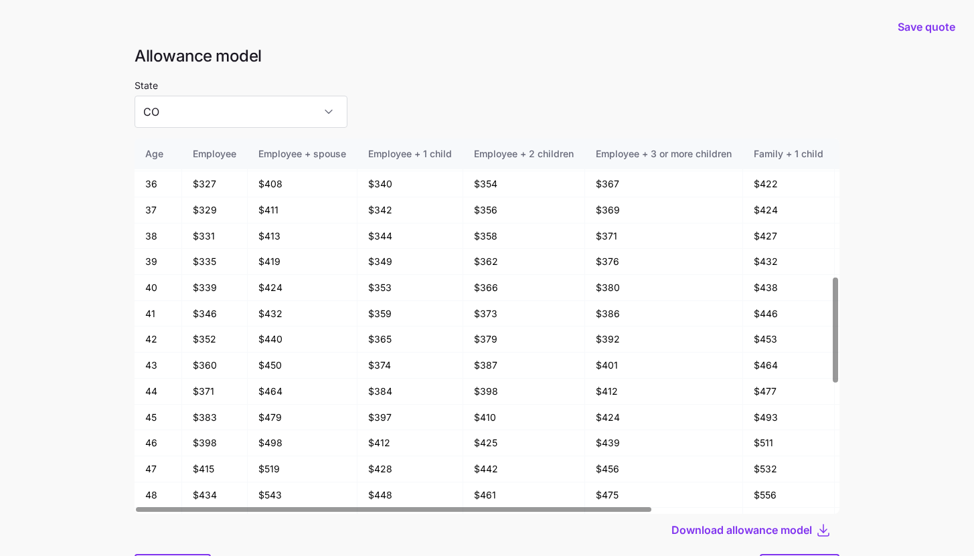
scroll to position [72, 0]
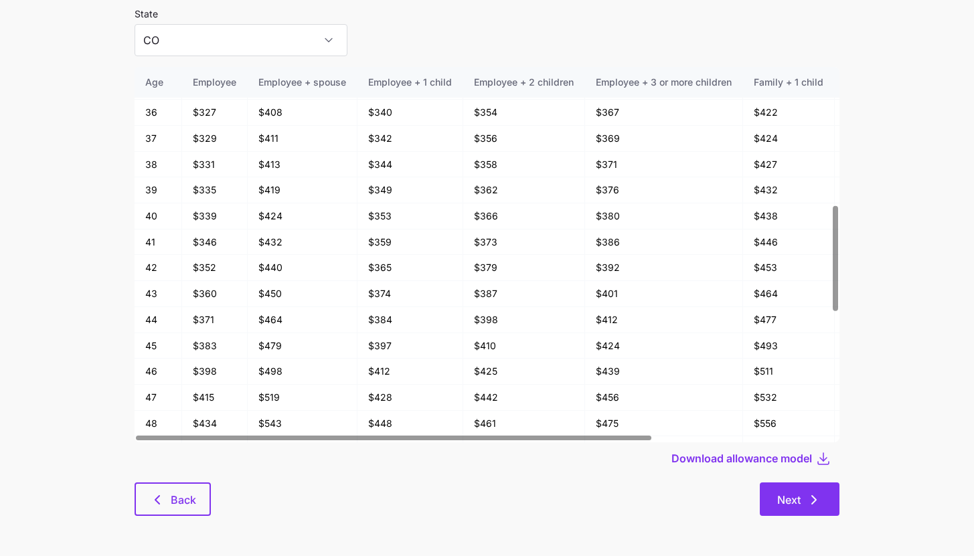
click at [824, 495] on button "Next" at bounding box center [800, 499] width 80 height 33
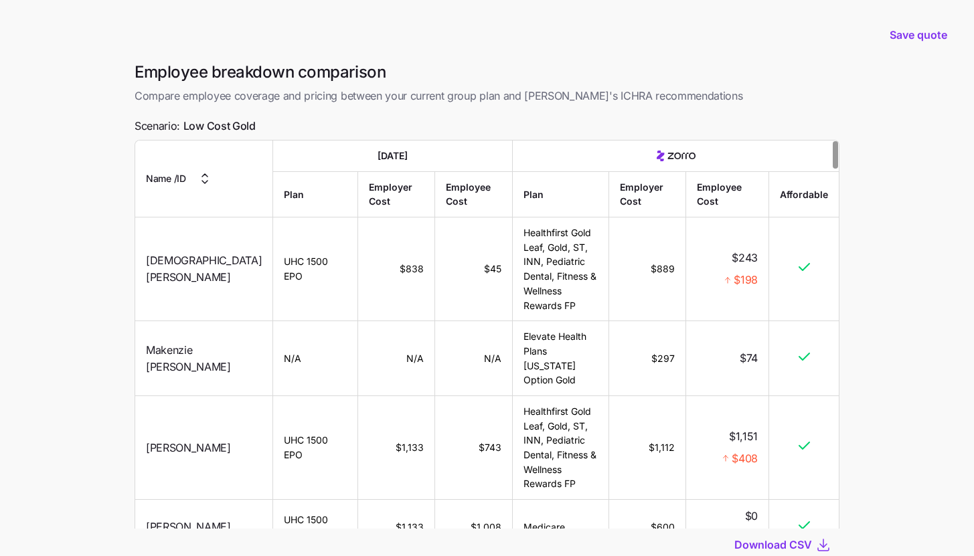
scroll to position [94, 0]
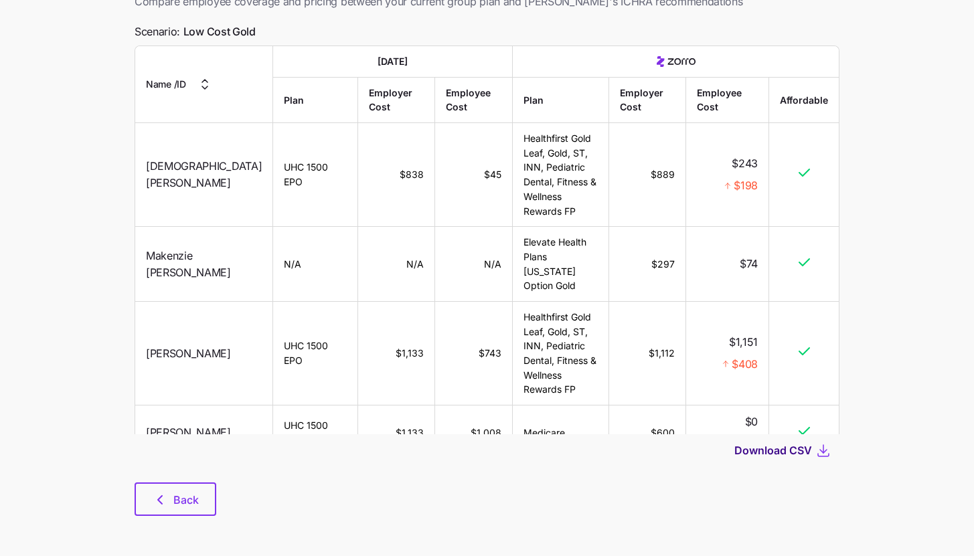
click at [795, 448] on span "Download CSV" at bounding box center [773, 450] width 78 height 16
